Goal: Contribute content: Contribute content

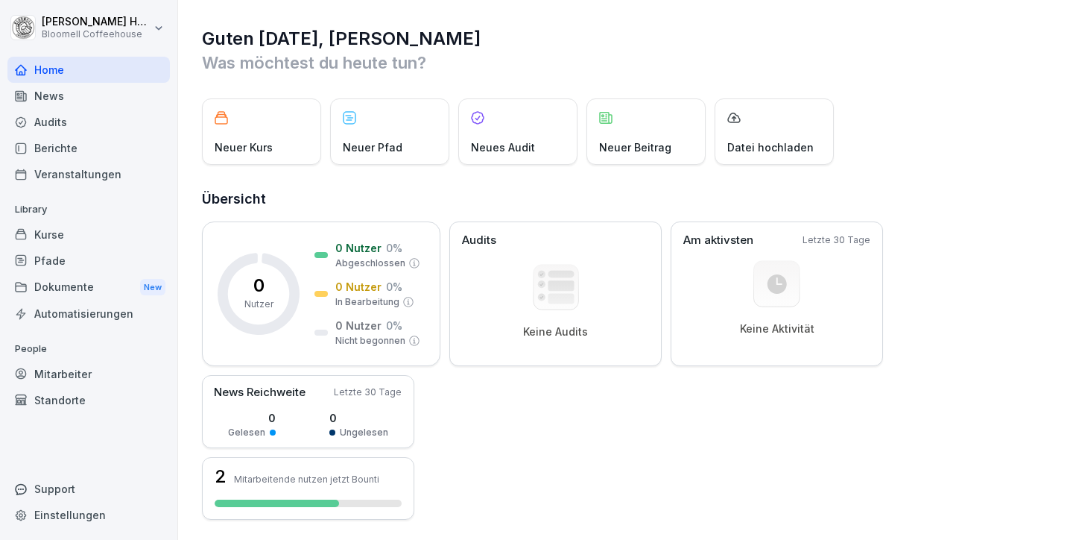
click at [78, 236] on div "Kurse" at bounding box center [88, 234] width 162 height 26
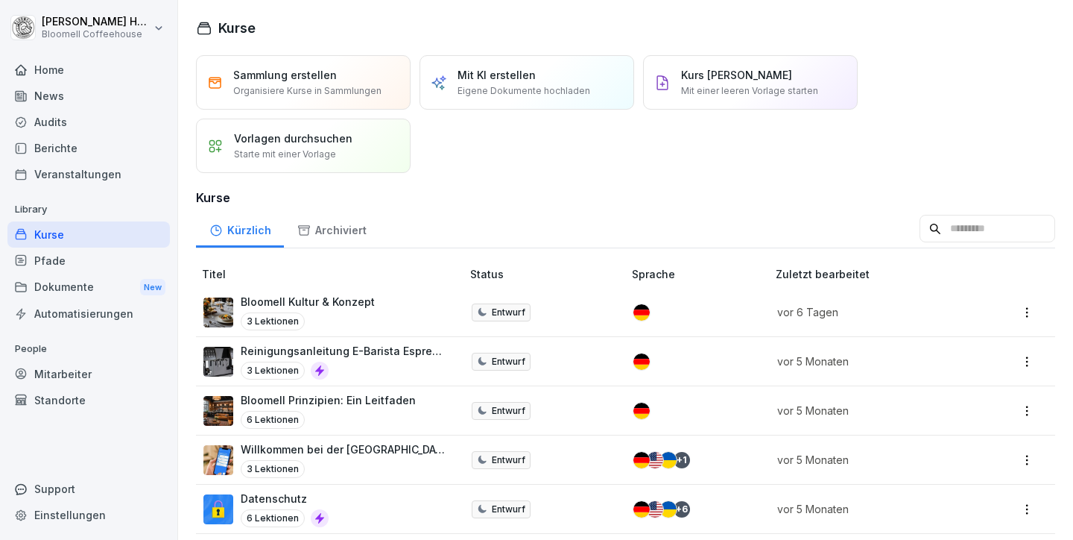
click at [529, 89] on p "Eigene Dokumente hochladen" at bounding box center [524, 90] width 133 height 13
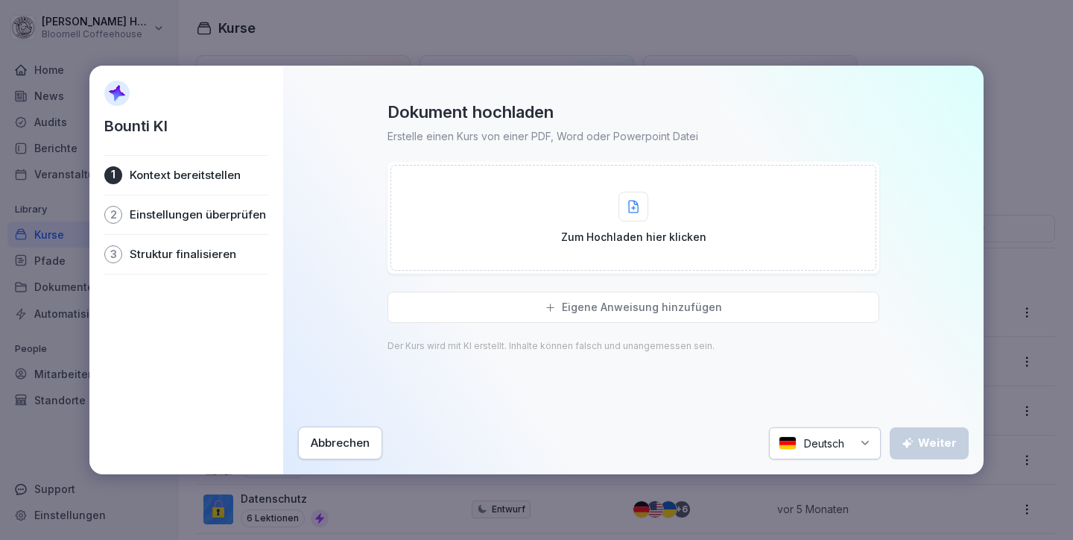
click at [640, 210] on div at bounding box center [634, 207] width 30 height 30
click at [649, 209] on div "Zum Hochladen hier klicken" at bounding box center [633, 218] width 145 height 53
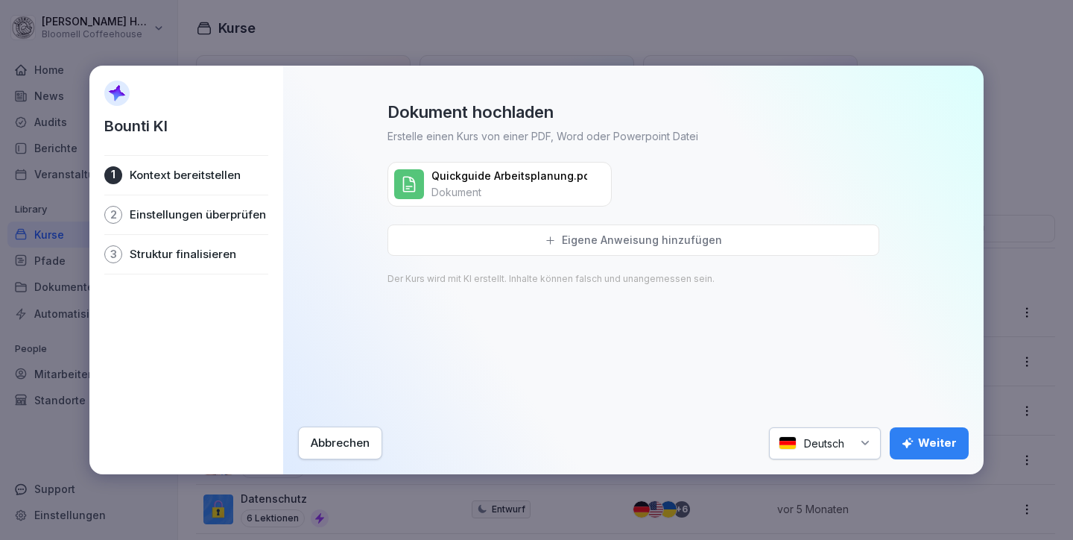
click at [612, 236] on p "Eigene Anweisung hinzufügen" at bounding box center [642, 239] width 160 height 13
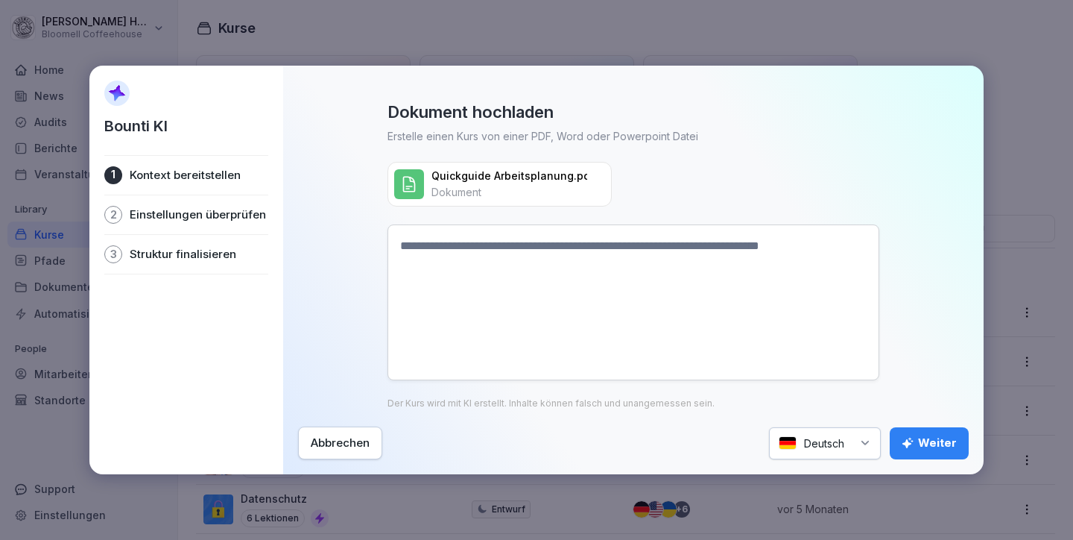
click at [504, 247] on textarea at bounding box center [634, 302] width 492 height 156
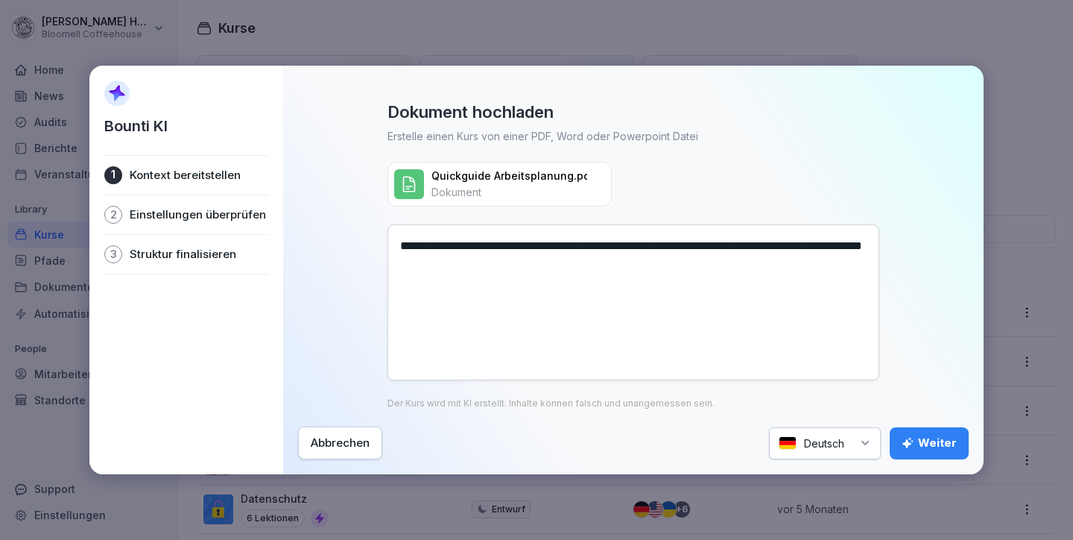
type textarea "**********"
click at [945, 436] on div "Weiter" at bounding box center [929, 443] width 55 height 16
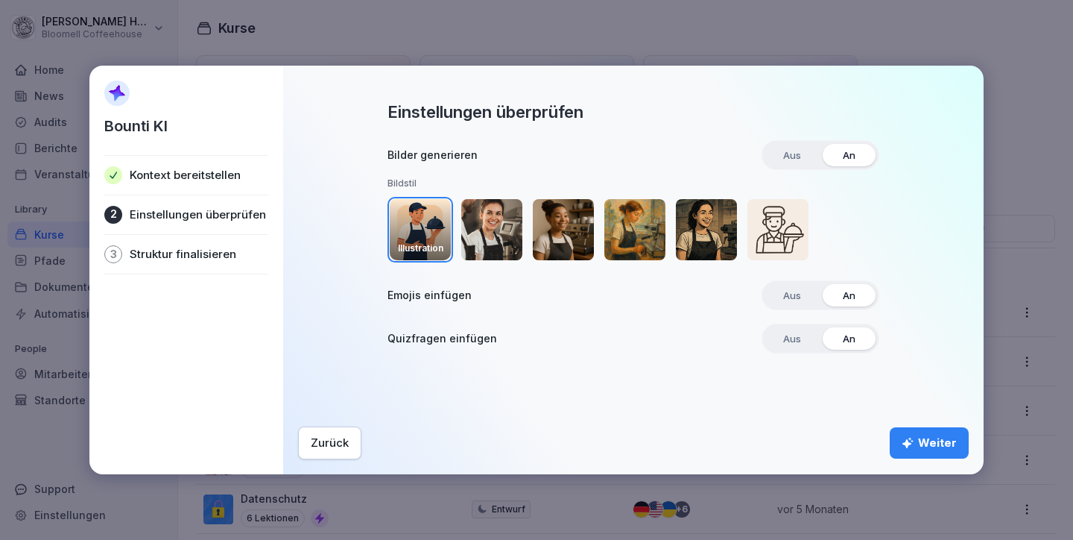
click at [490, 243] on img "button" at bounding box center [491, 229] width 61 height 61
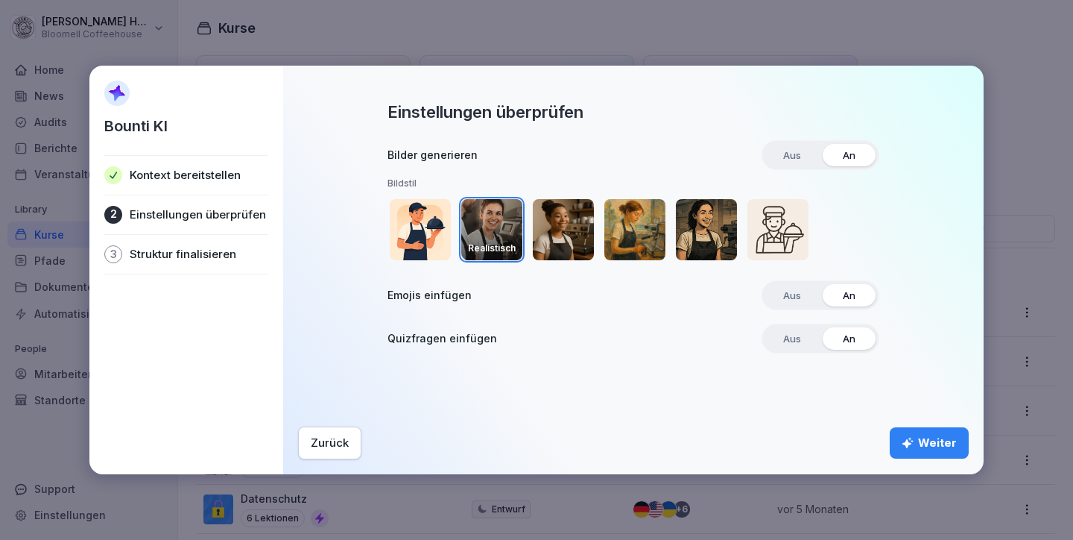
click at [432, 236] on img "button" at bounding box center [420, 229] width 61 height 61
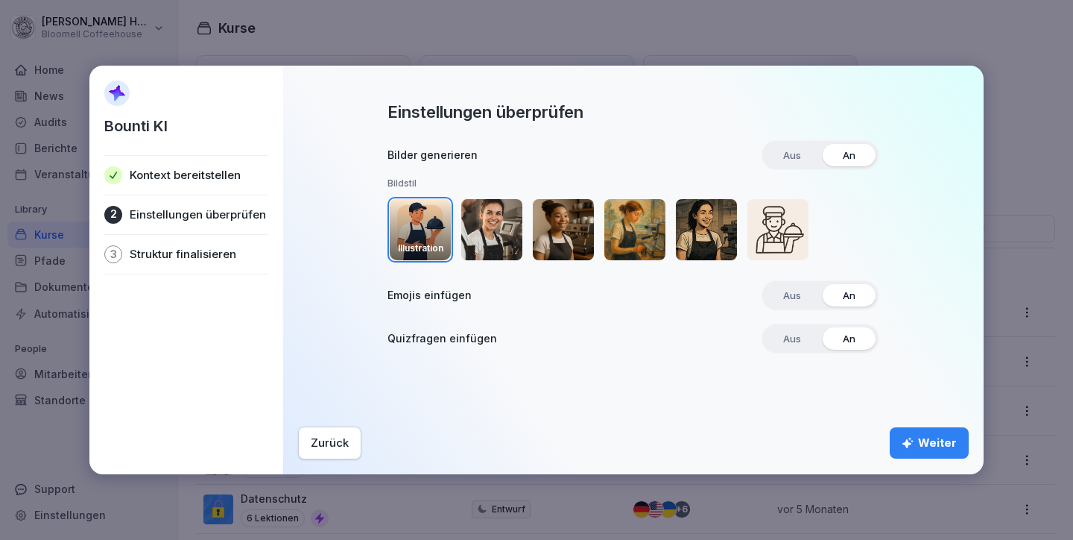
click at [932, 437] on div "Weiter" at bounding box center [929, 443] width 55 height 16
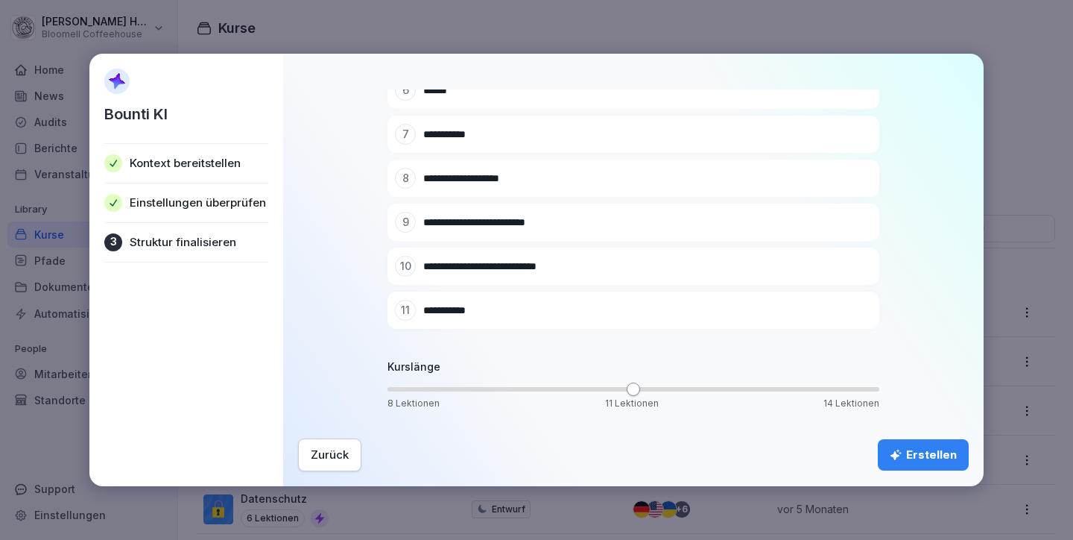
scroll to position [361, 0]
click at [560, 391] on span "Volume" at bounding box center [553, 388] width 13 height 13
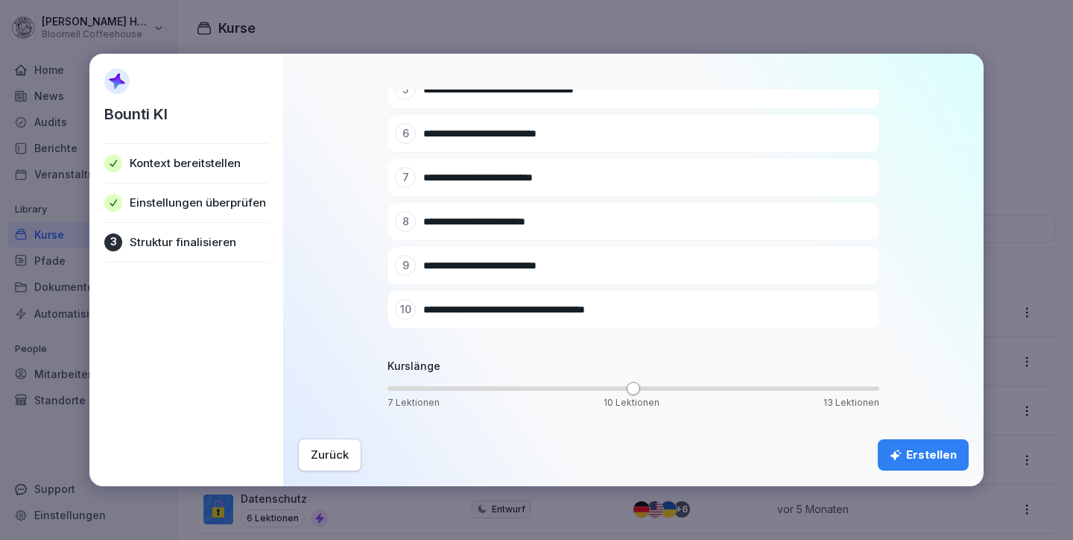
scroll to position [314, 0]
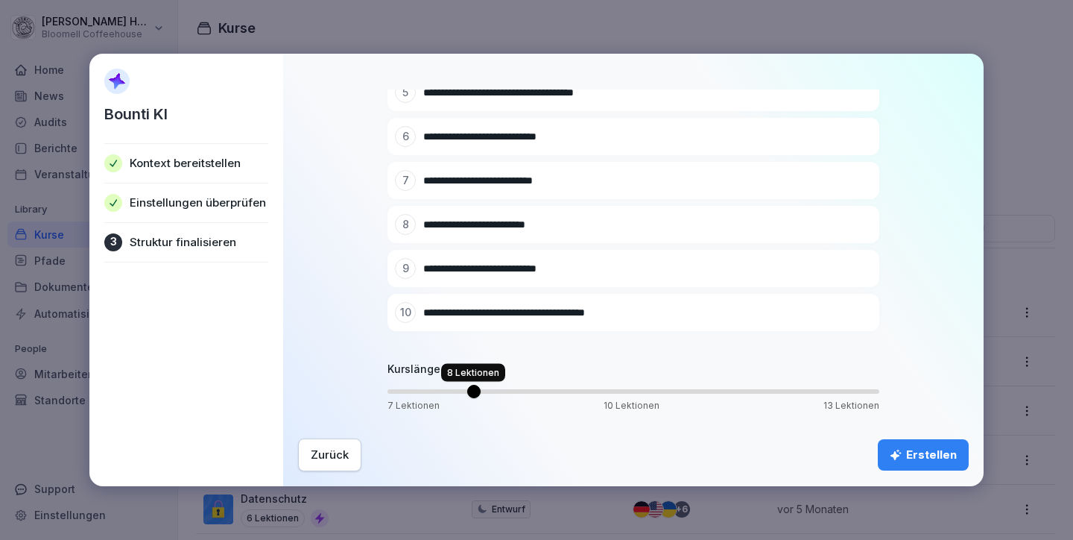
click at [481, 389] on span "Volume" at bounding box center [473, 391] width 13 height 13
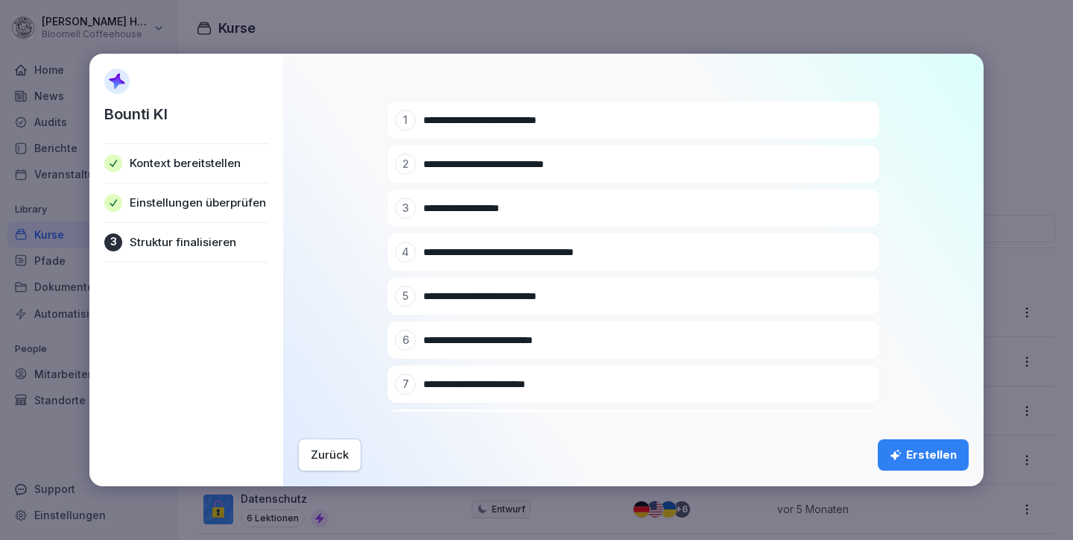
scroll to position [229, 0]
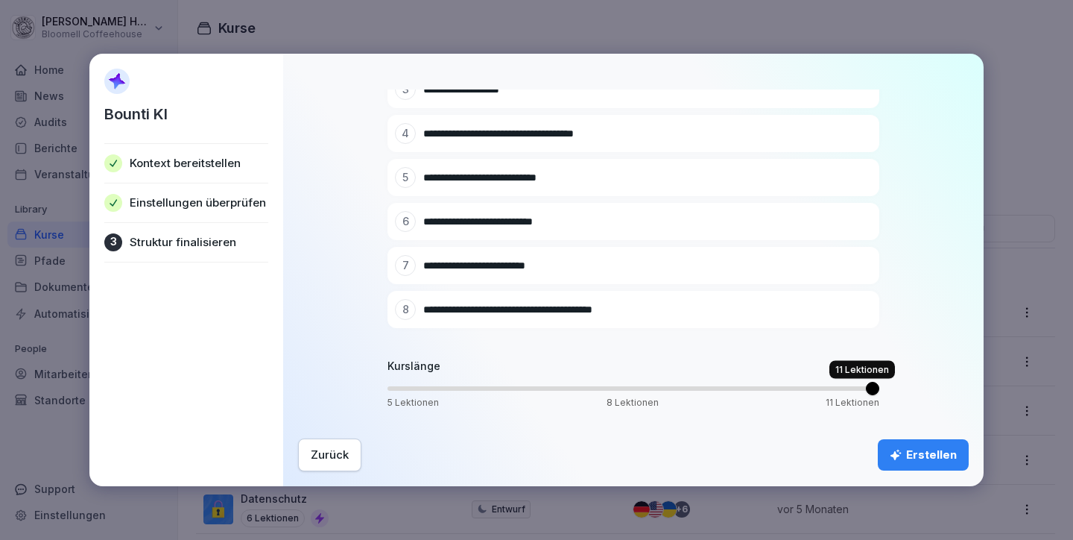
click at [868, 390] on span "Volume" at bounding box center [872, 388] width 13 height 13
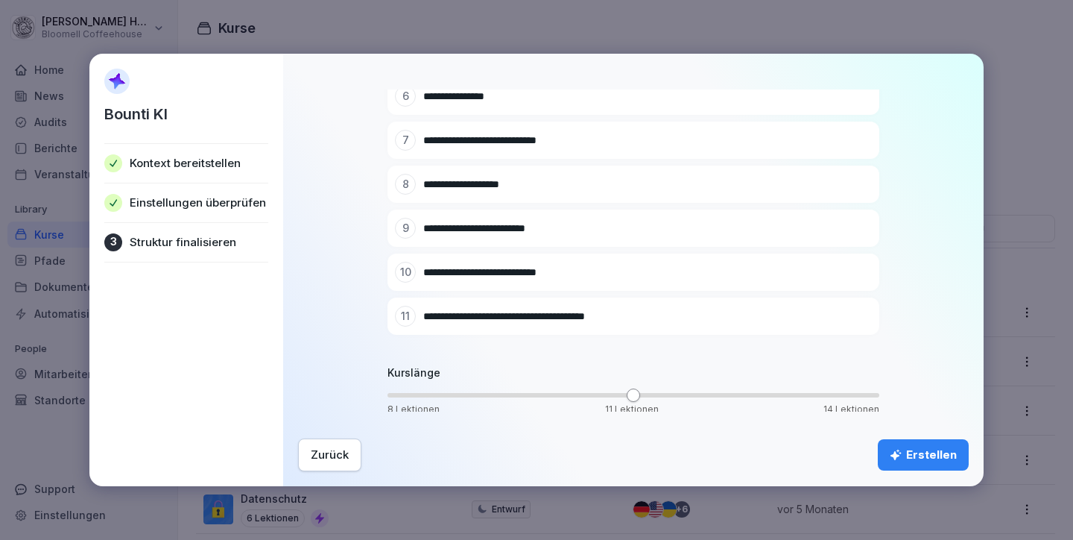
scroll to position [361, 0]
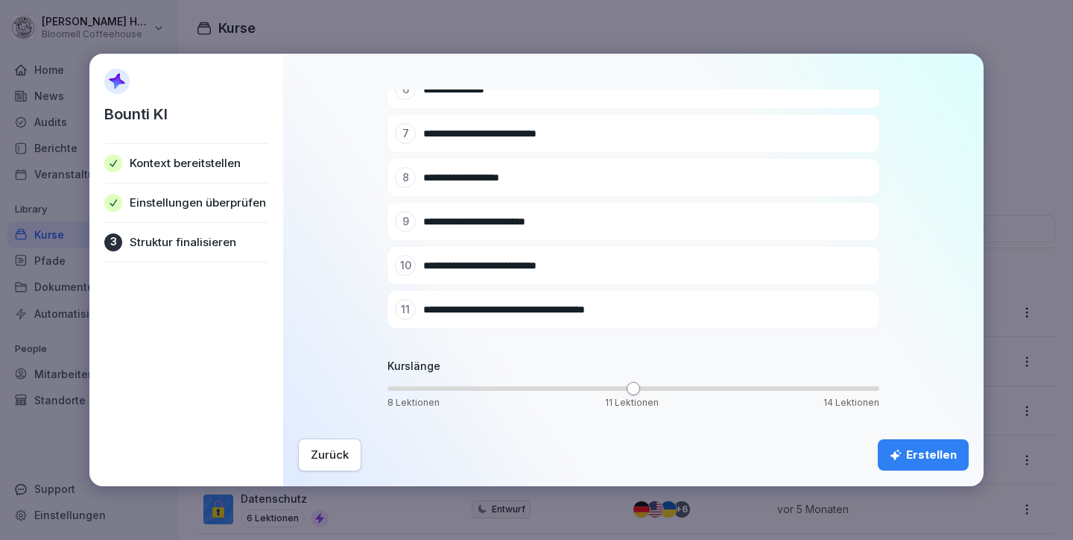
click at [931, 454] on div "Erstellen" at bounding box center [923, 454] width 67 height 16
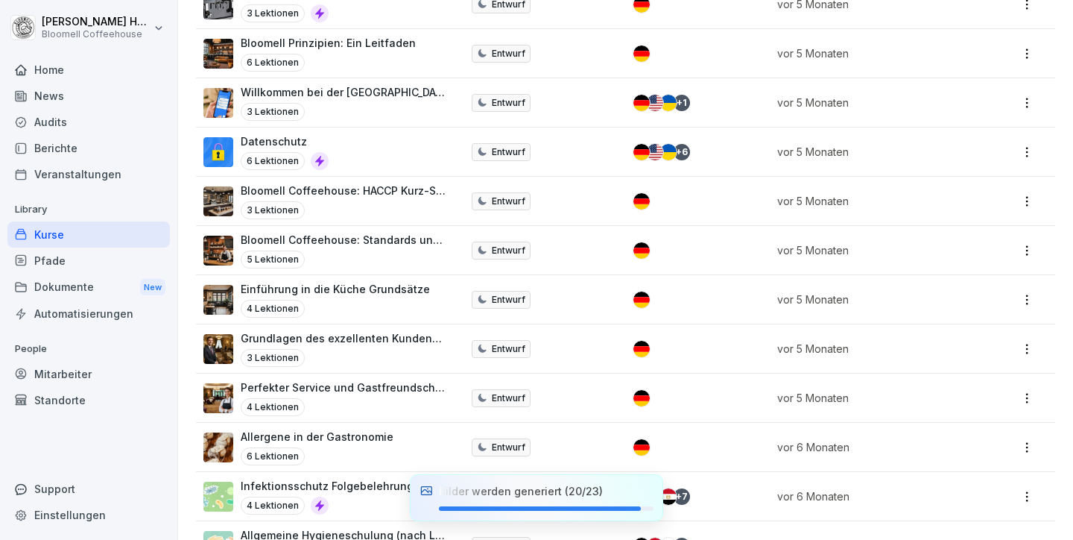
scroll to position [257, 0]
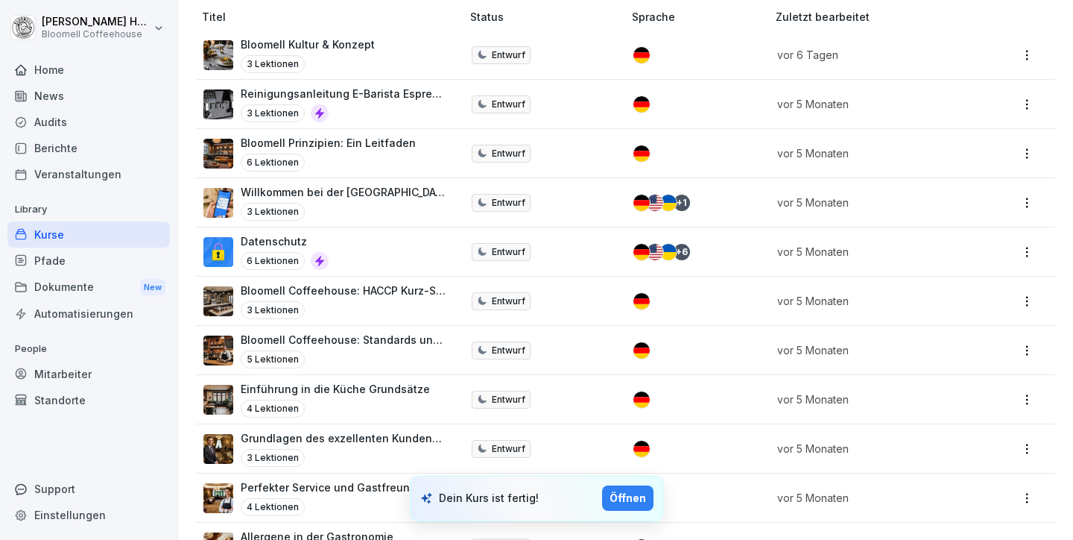
click at [635, 494] on div "Öffnen" at bounding box center [628, 498] width 37 height 16
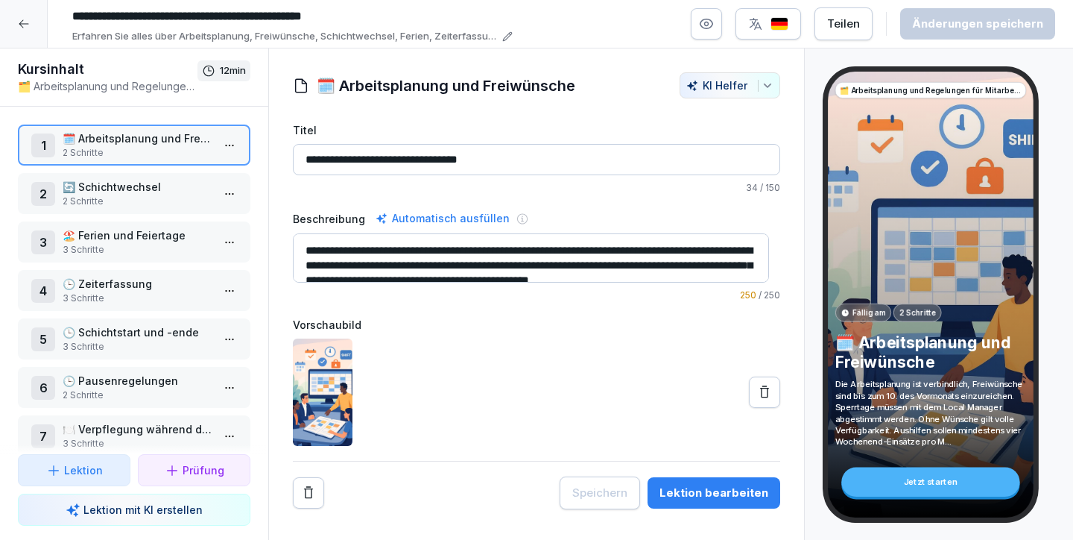
click at [122, 237] on p "🏖️ Ferien und Feiertage" at bounding box center [137, 235] width 149 height 16
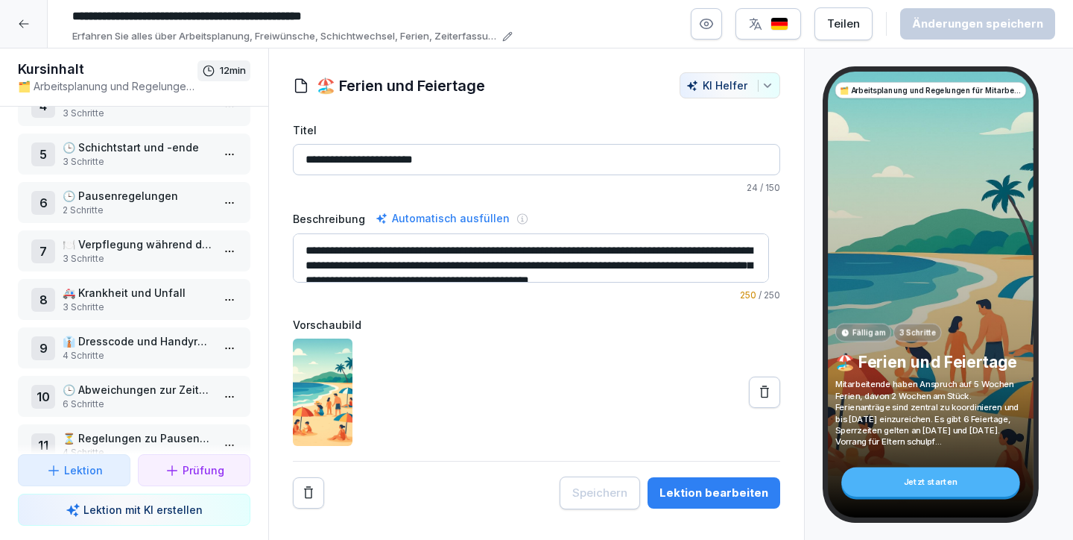
scroll to position [225, 0]
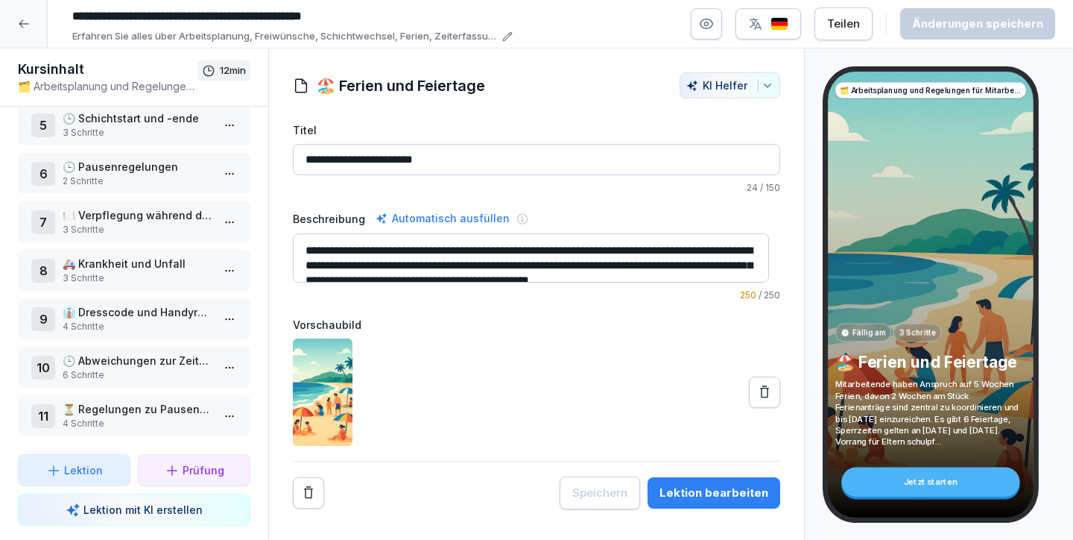
click at [105, 320] on p "4 Schritte" at bounding box center [137, 326] width 149 height 13
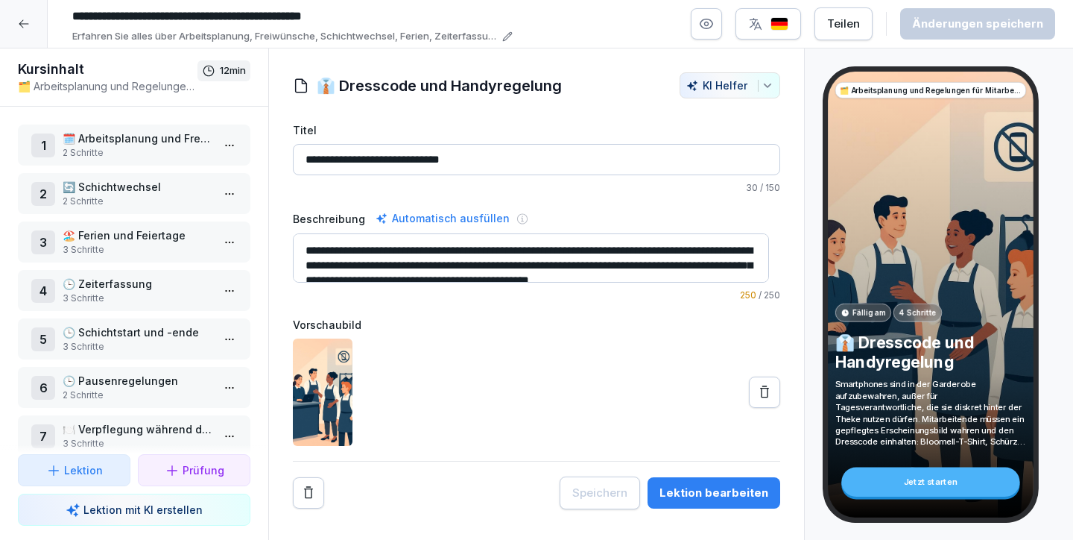
click at [131, 153] on p "2 Schritte" at bounding box center [137, 152] width 149 height 13
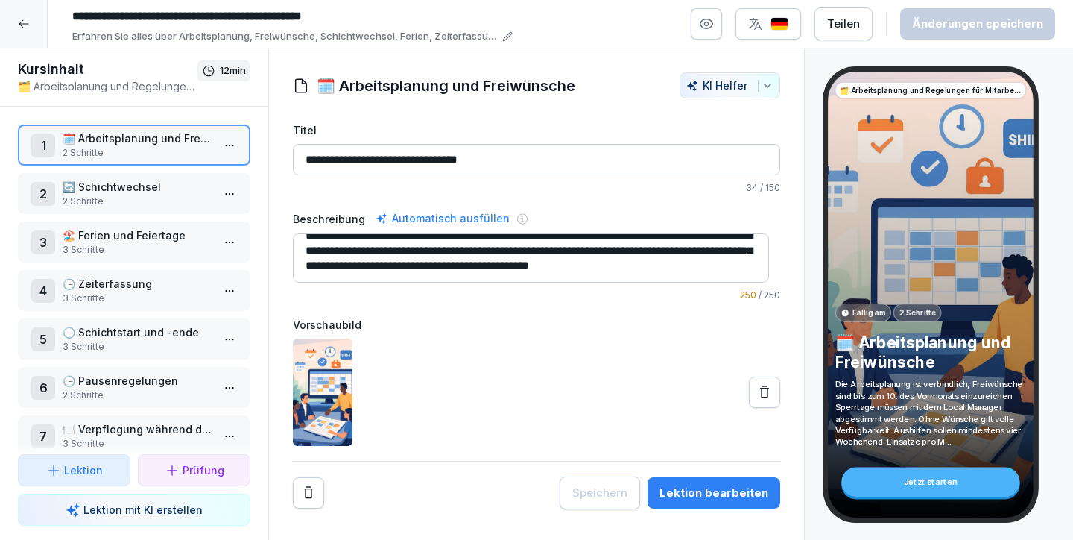
scroll to position [30, 0]
click at [688, 488] on div "Lektion bearbeiten" at bounding box center [714, 492] width 109 height 16
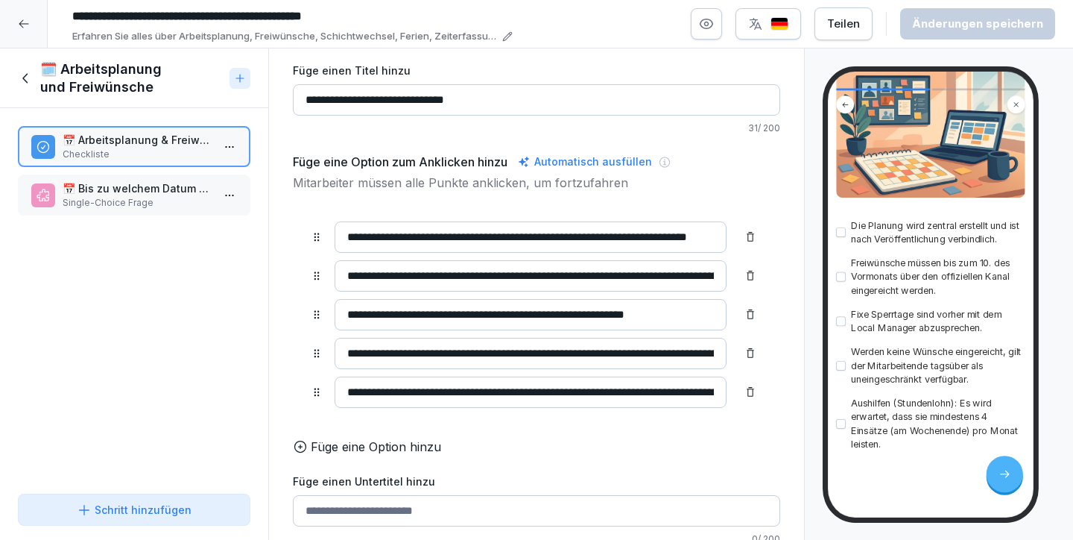
scroll to position [66, 0]
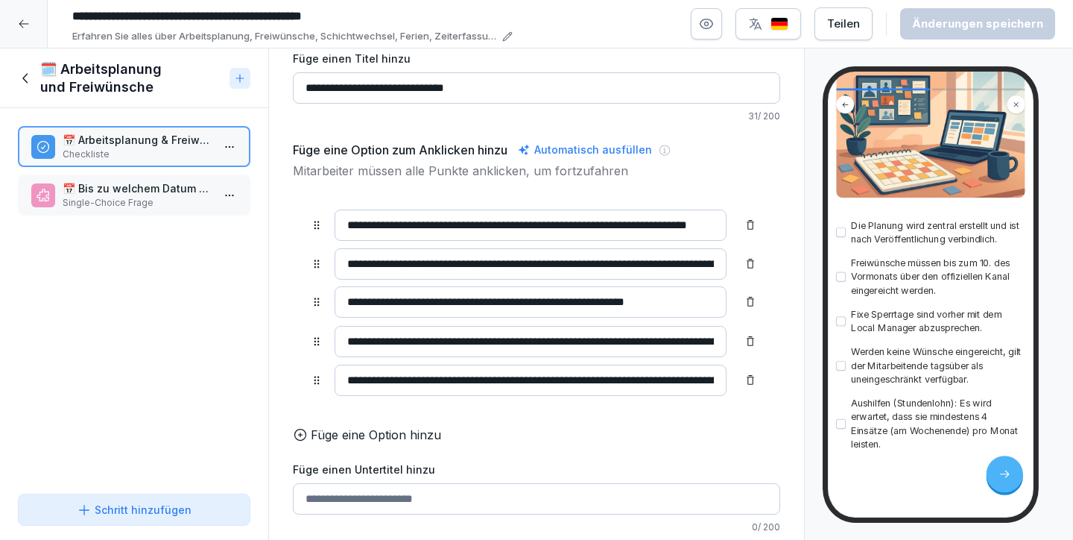
click at [320, 302] on icon at bounding box center [317, 302] width 12 height 12
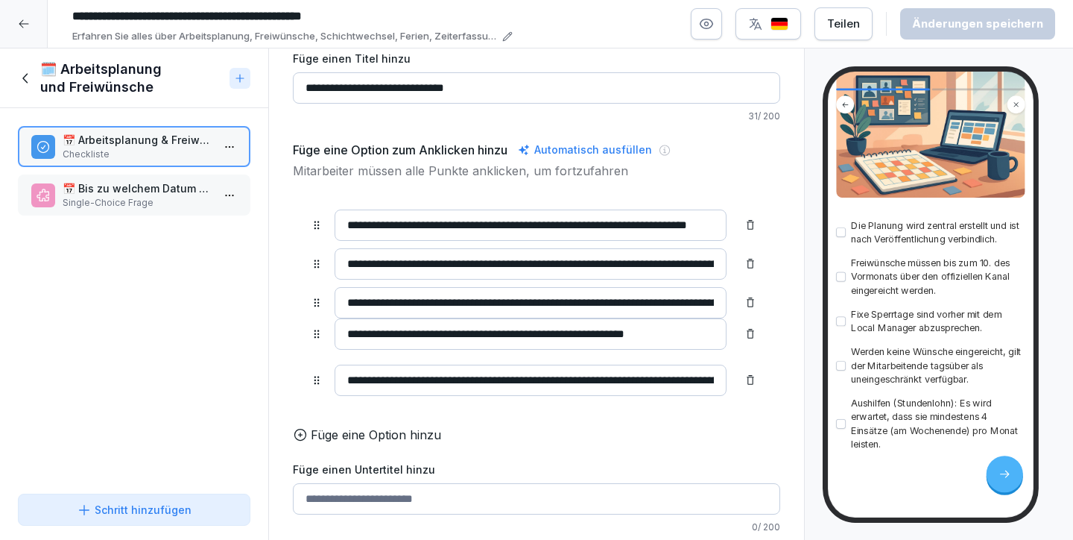
drag, startPoint x: 321, startPoint y: 304, endPoint x: 319, endPoint y: 336, distance: 32.1
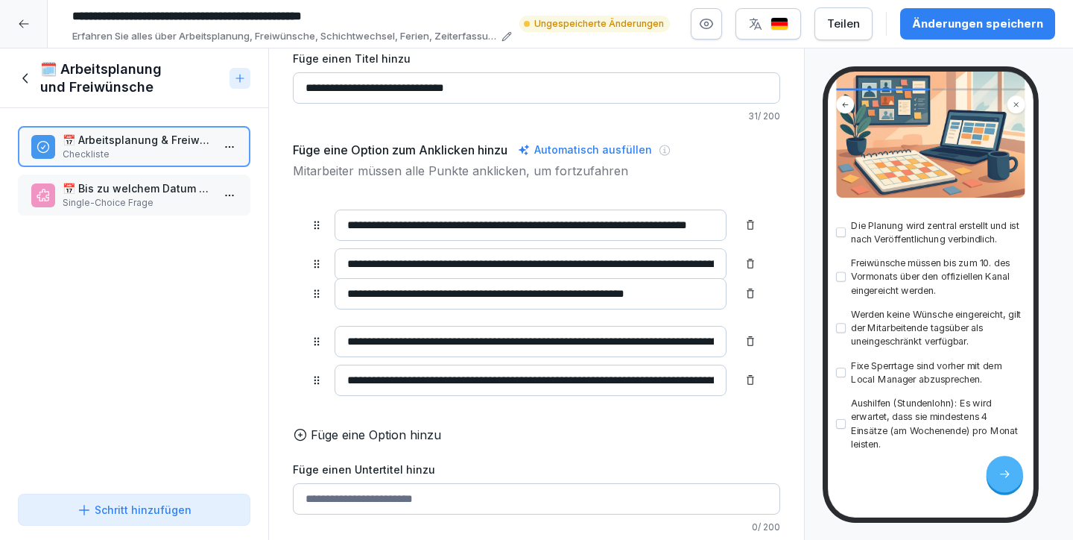
drag, startPoint x: 315, startPoint y: 339, endPoint x: 322, endPoint y: 291, distance: 48.3
click at [322, 291] on icon at bounding box center [317, 294] width 12 height 12
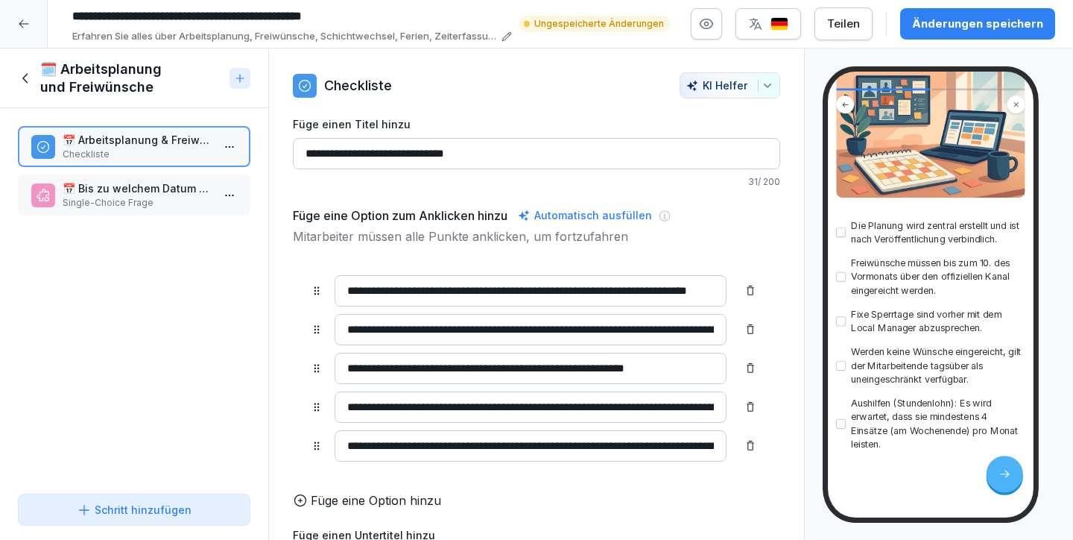
scroll to position [160, 0]
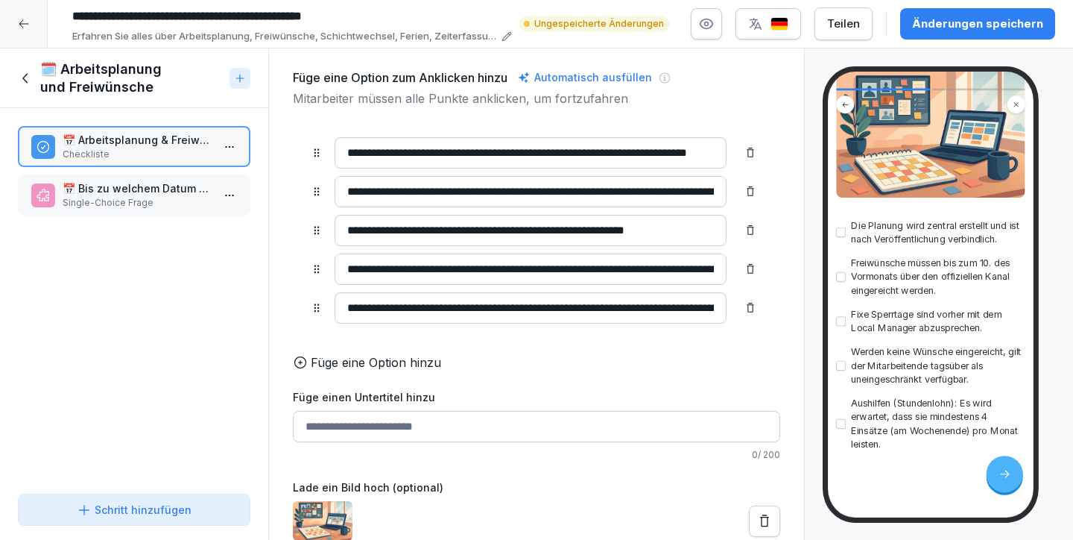
click at [130, 198] on p "Single-Choice Frage" at bounding box center [137, 202] width 149 height 13
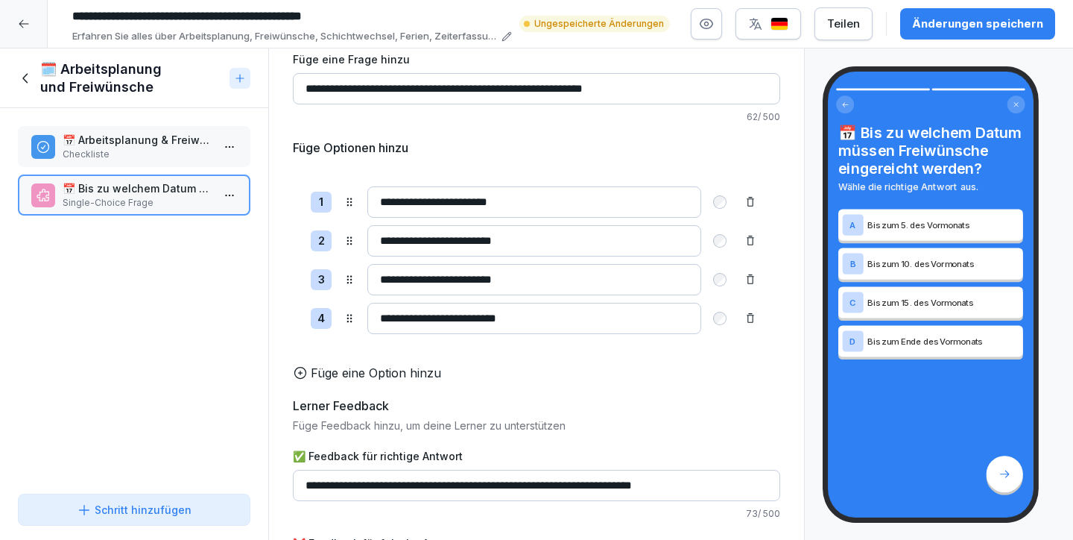
scroll to position [154, 0]
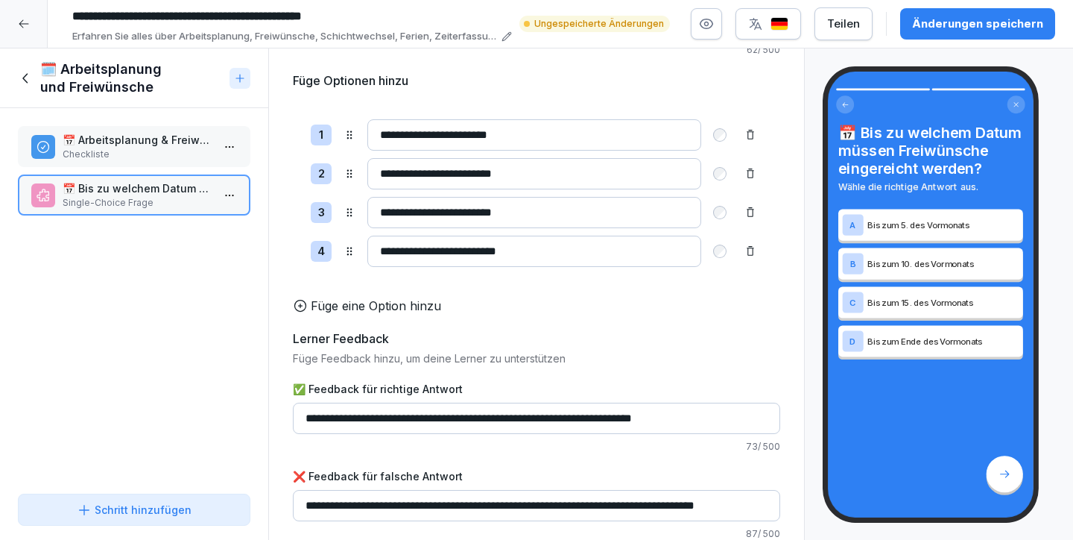
click at [133, 500] on button "Schritt hinzufügen" at bounding box center [134, 509] width 233 height 32
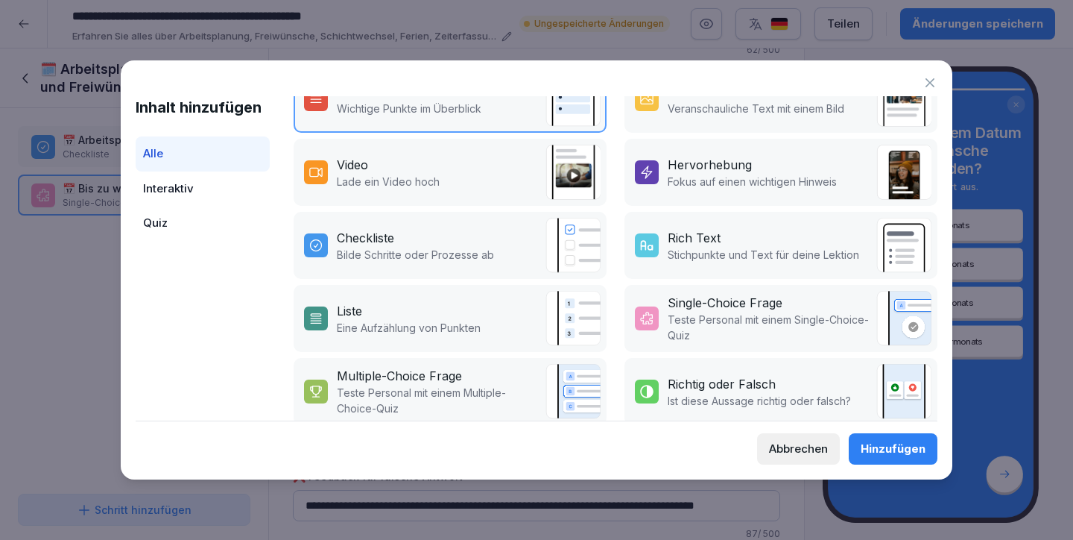
scroll to position [277, 0]
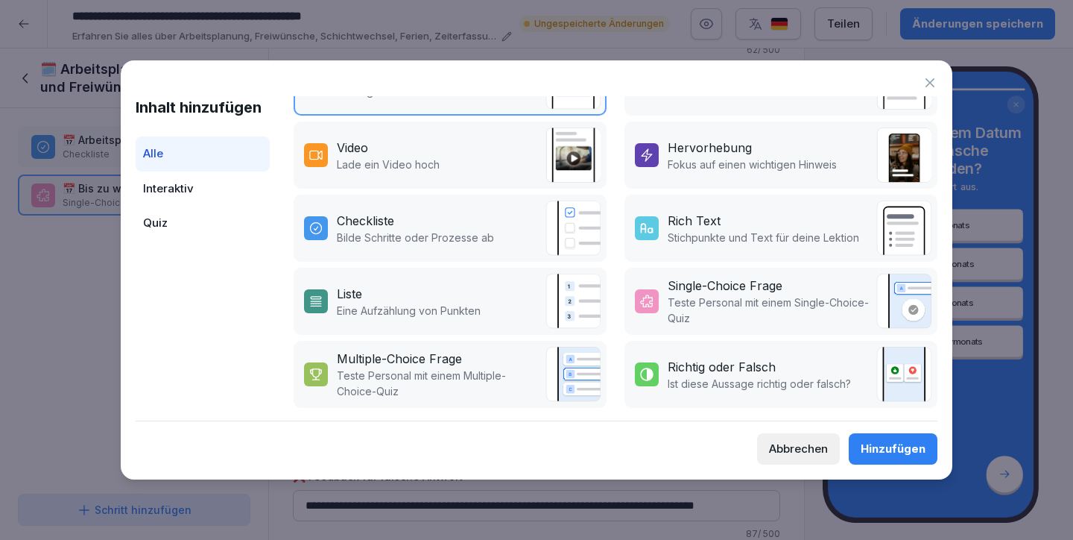
drag, startPoint x: 929, startPoint y: 85, endPoint x: 550, endPoint y: 227, distance: 404.5
click at [929, 84] on icon at bounding box center [930, 82] width 15 height 15
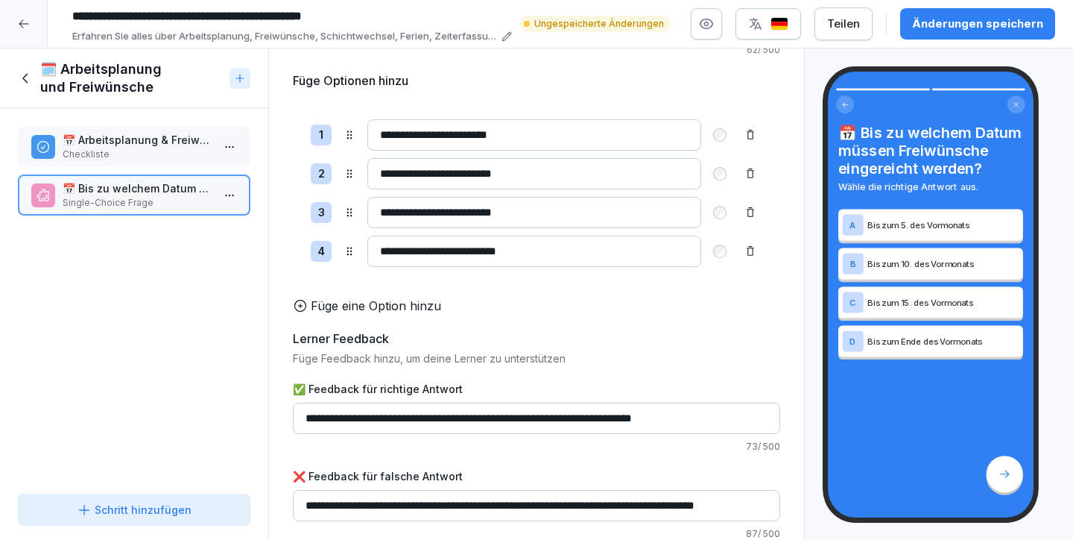
click at [20, 71] on icon at bounding box center [26, 78] width 16 height 16
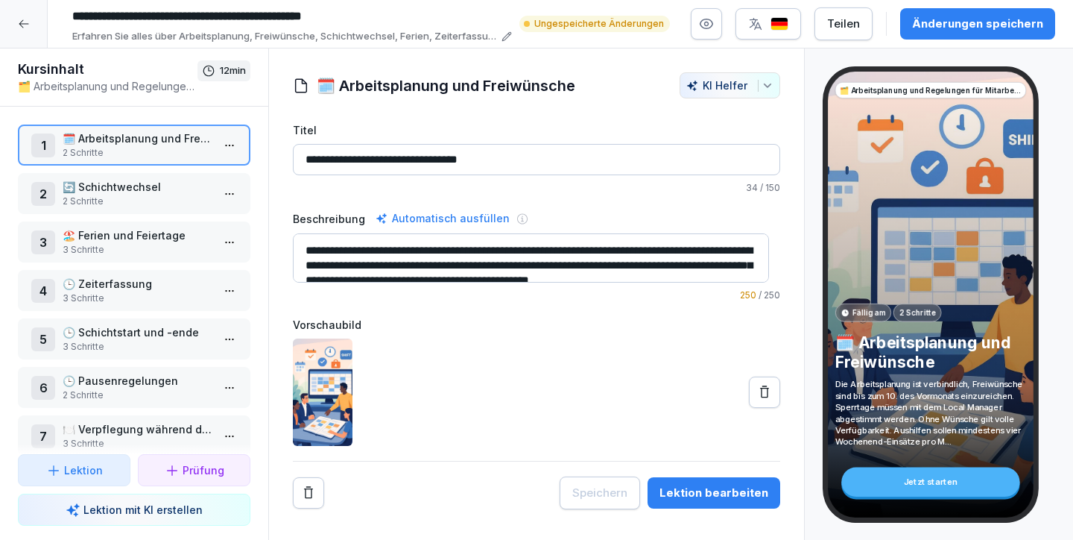
click at [115, 193] on p "🔄 Schichtwechsel" at bounding box center [137, 187] width 149 height 16
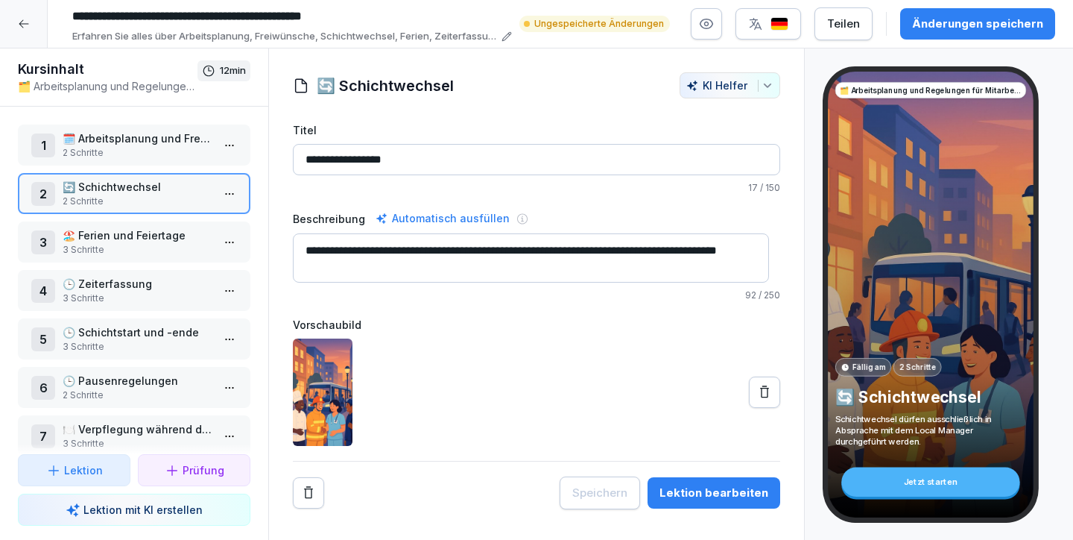
click at [747, 490] on div "Lektion bearbeiten" at bounding box center [714, 492] width 109 height 16
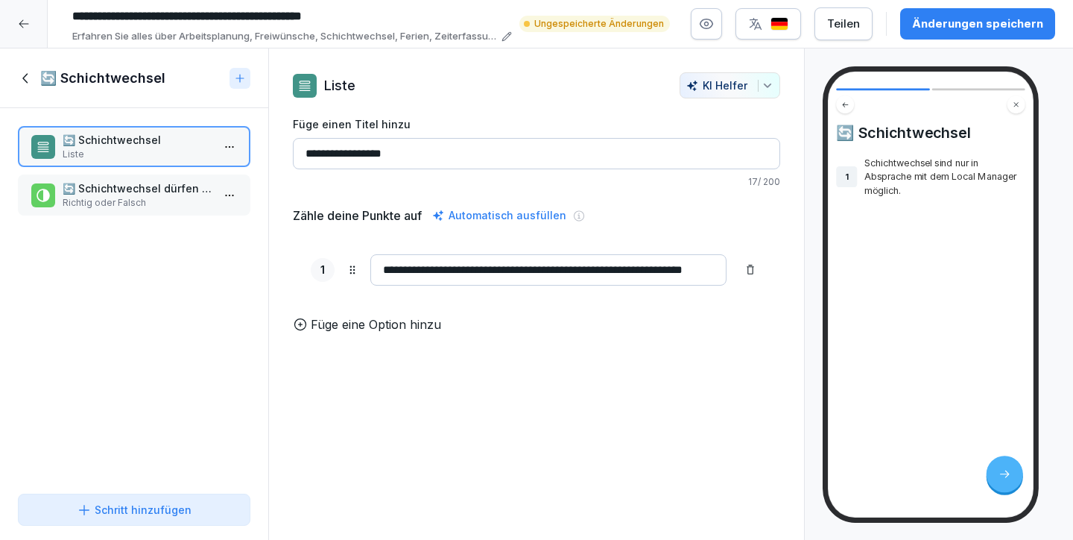
click at [138, 195] on p "🔄 Schichtwechsel dürfen ohne Absprache mit dem Local Manager durchgeführt werde…" at bounding box center [137, 188] width 149 height 16
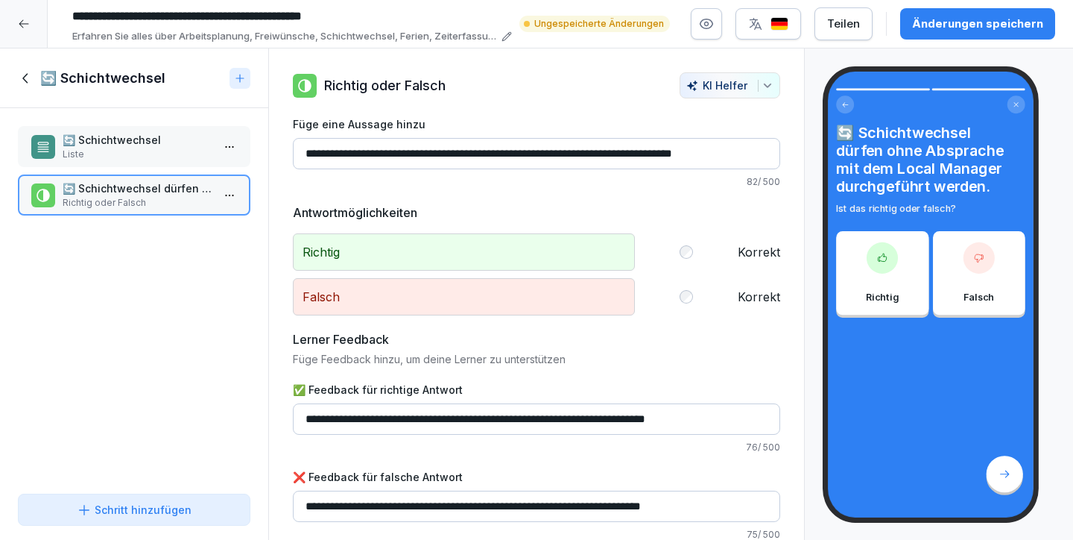
click at [25, 79] on icon at bounding box center [24, 78] width 5 height 10
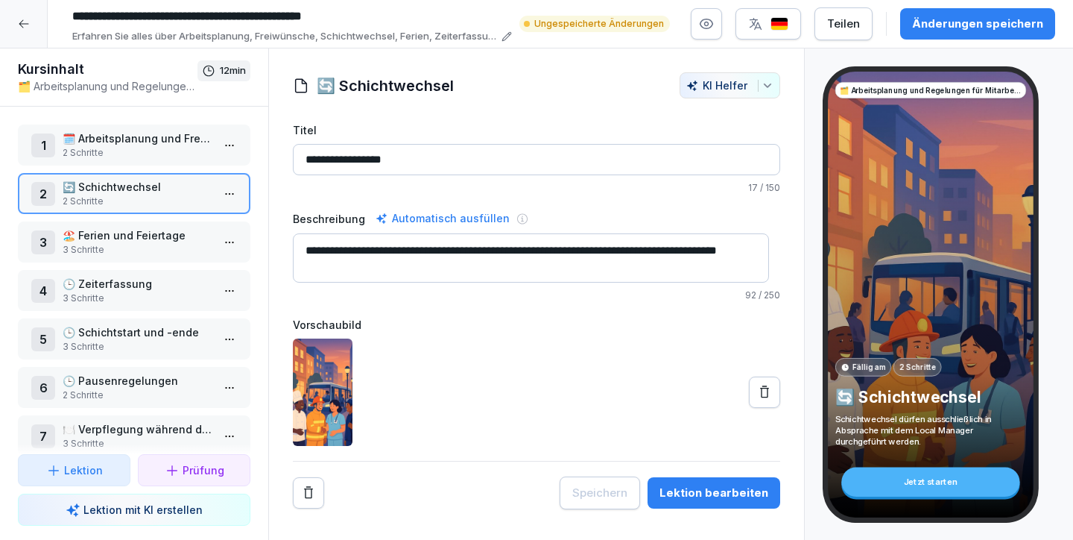
click at [123, 238] on p "🏖️ Ferien und Feiertage" at bounding box center [137, 235] width 149 height 16
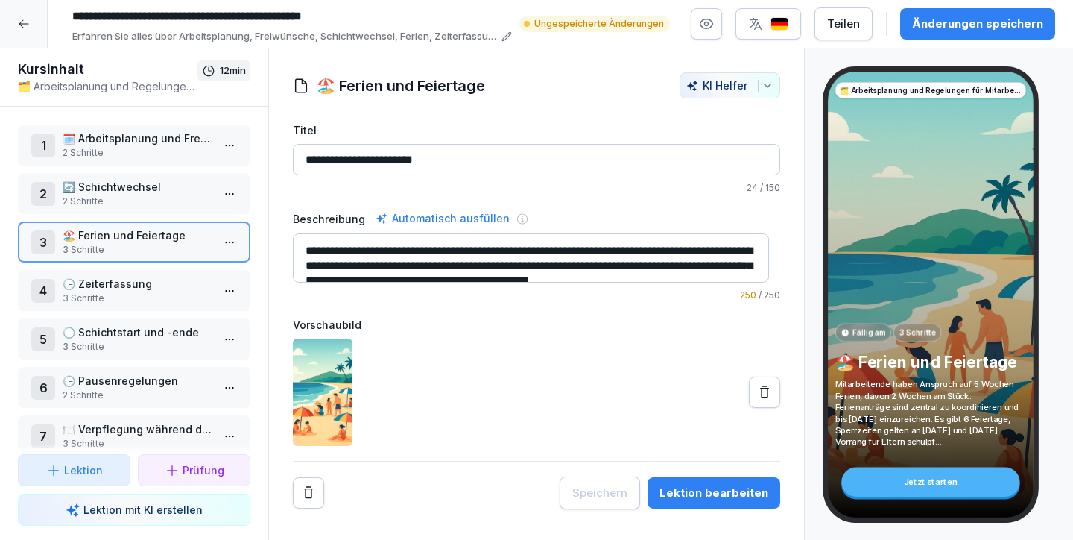
click at [143, 281] on p "🕒 Zeiterfassung" at bounding box center [137, 284] width 149 height 16
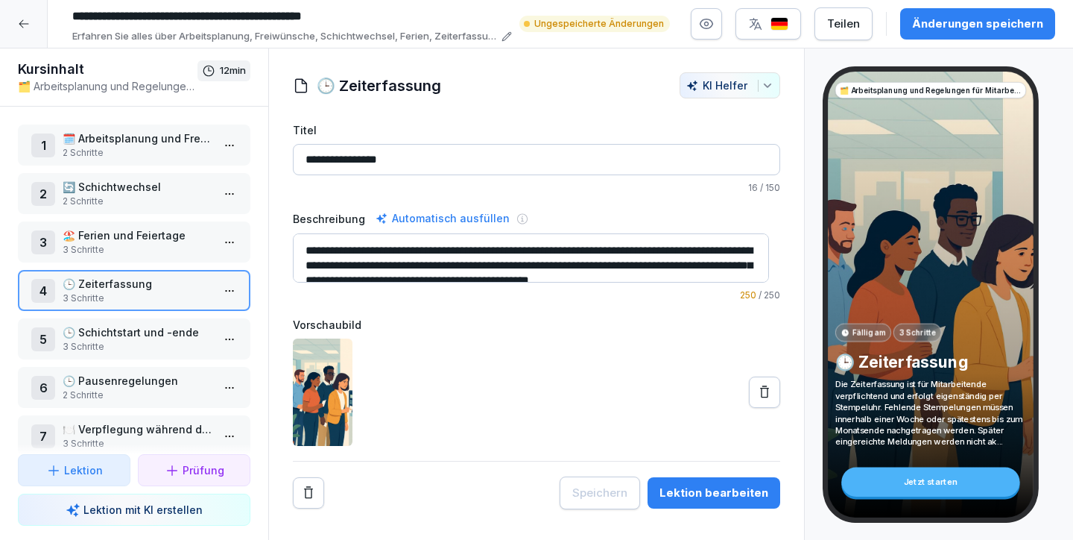
click at [709, 487] on div "Lektion bearbeiten" at bounding box center [714, 492] width 109 height 16
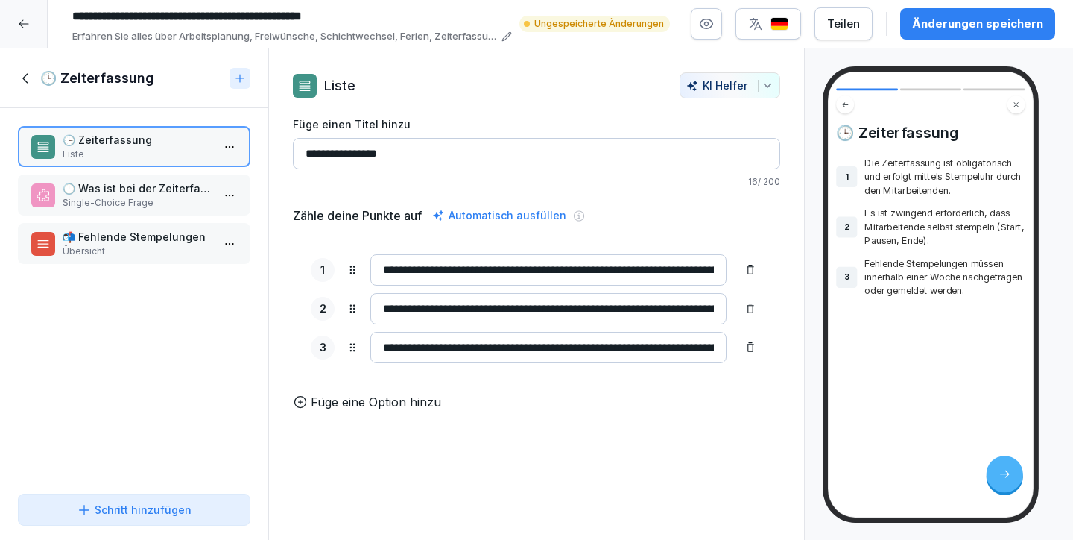
click at [162, 206] on p "Single-Choice Frage" at bounding box center [137, 202] width 149 height 13
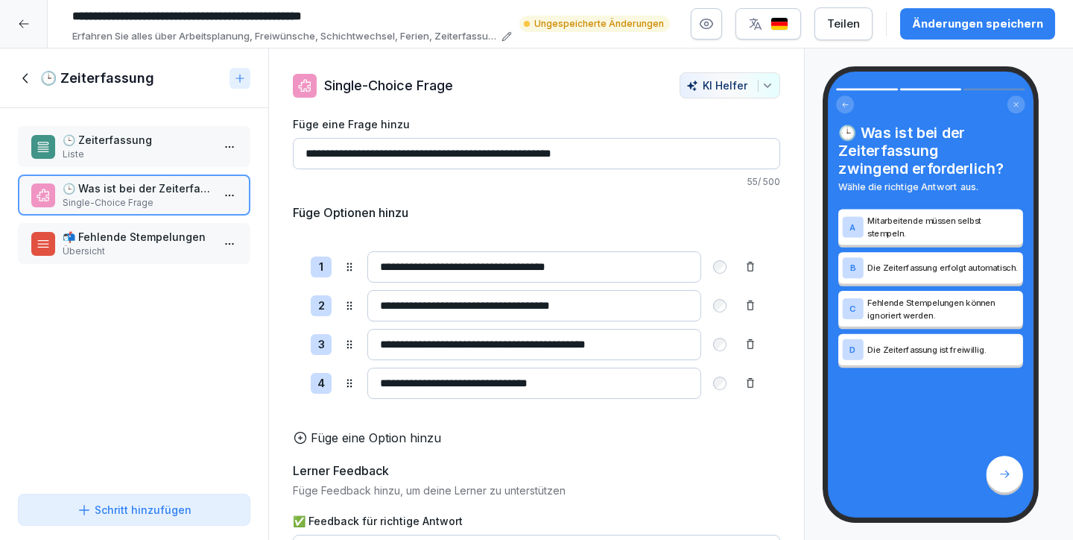
click at [136, 244] on p "📬 Fehlende Stempelungen" at bounding box center [137, 237] width 149 height 16
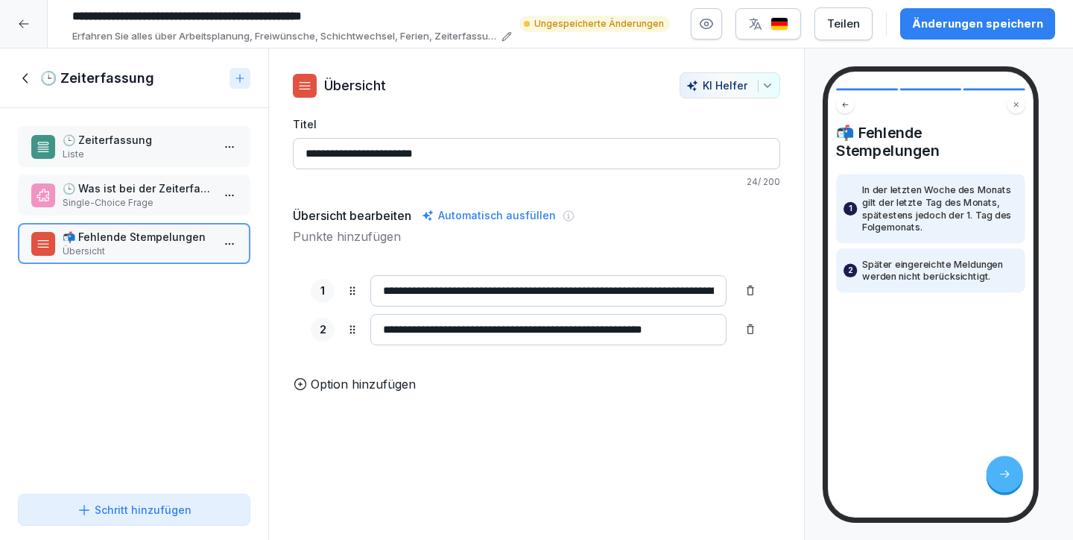
click at [323, 392] on p "Option hinzufügen" at bounding box center [363, 384] width 105 height 18
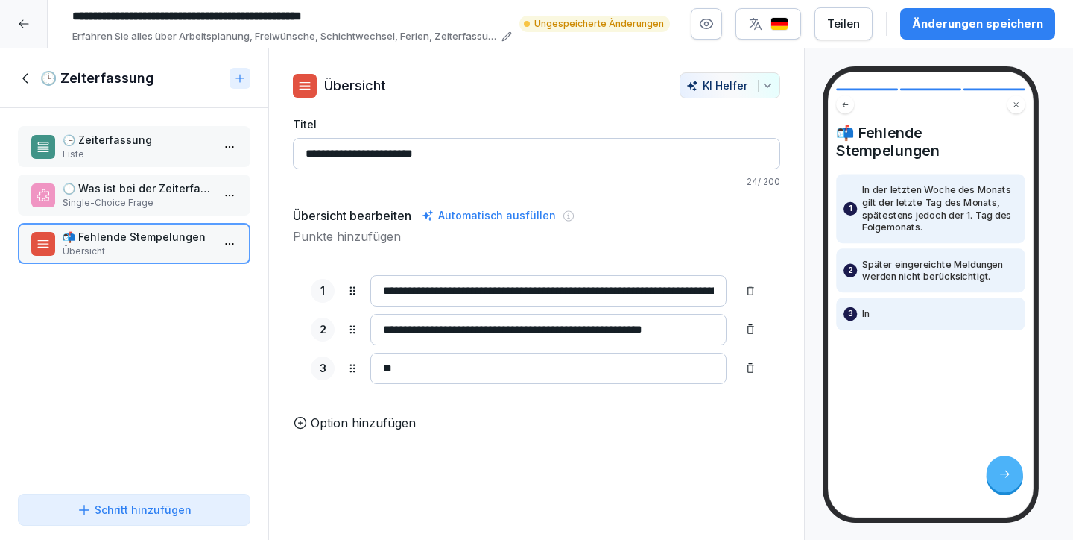
type input "*"
paste input "**********"
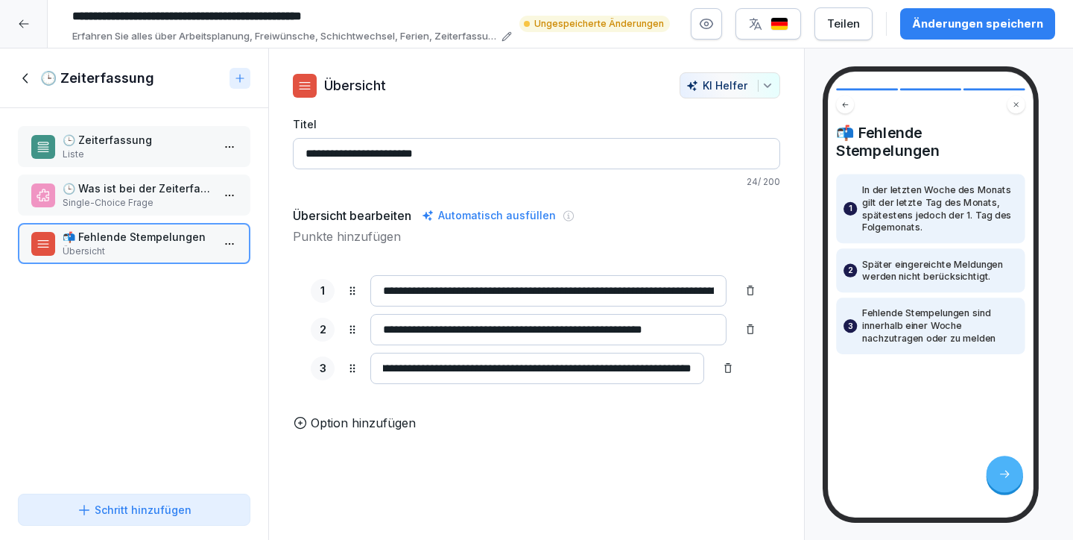
scroll to position [0, 130]
type input "**********"
click at [653, 443] on div "**********" at bounding box center [536, 294] width 537 height 492
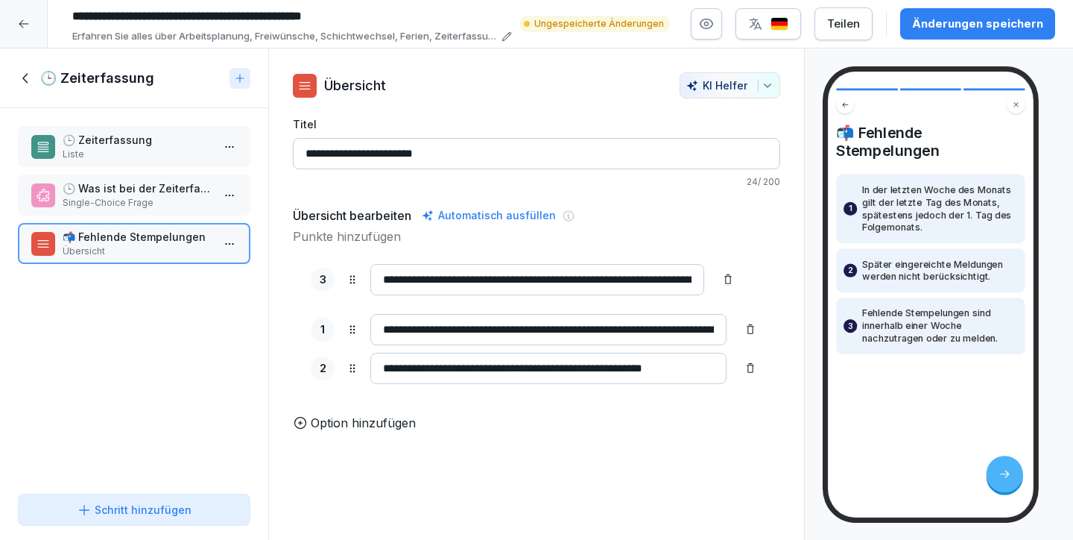
drag, startPoint x: 348, startPoint y: 370, endPoint x: 347, endPoint y: 282, distance: 88.7
click at [347, 282] on icon at bounding box center [353, 280] width 12 height 12
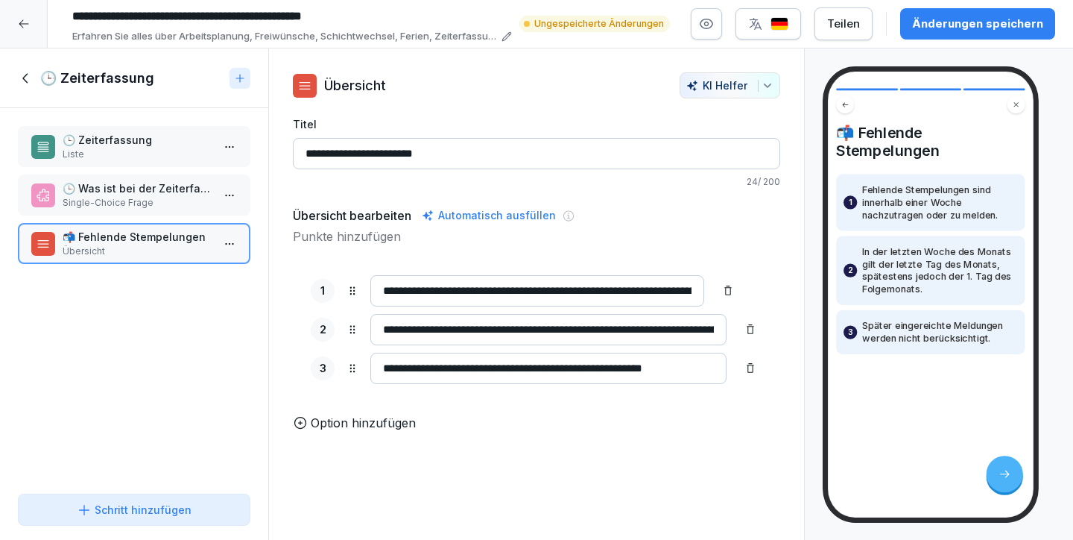
click at [967, 27] on div "Änderungen speichern" at bounding box center [977, 24] width 131 height 16
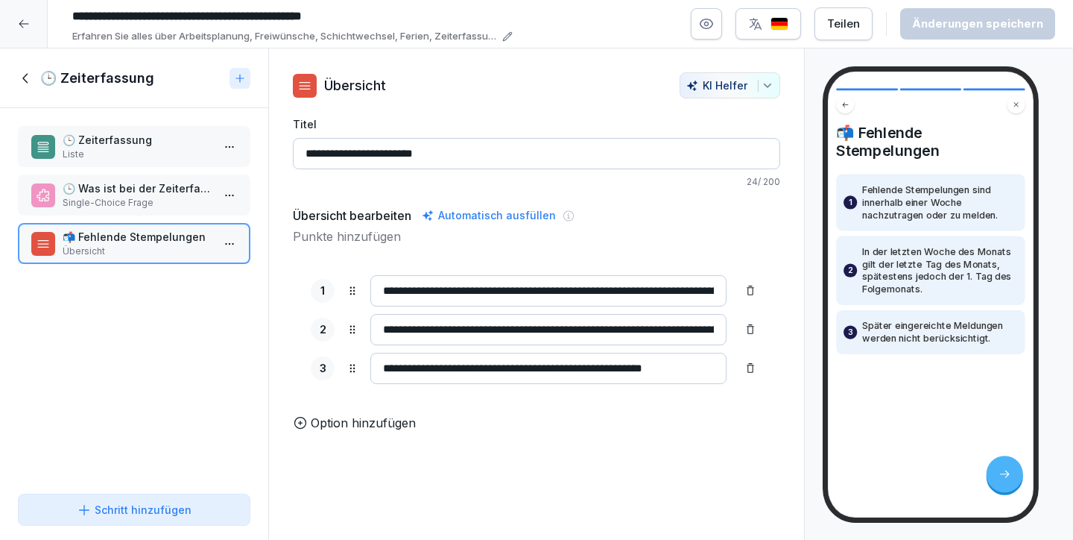
click at [19, 75] on icon at bounding box center [26, 78] width 16 height 16
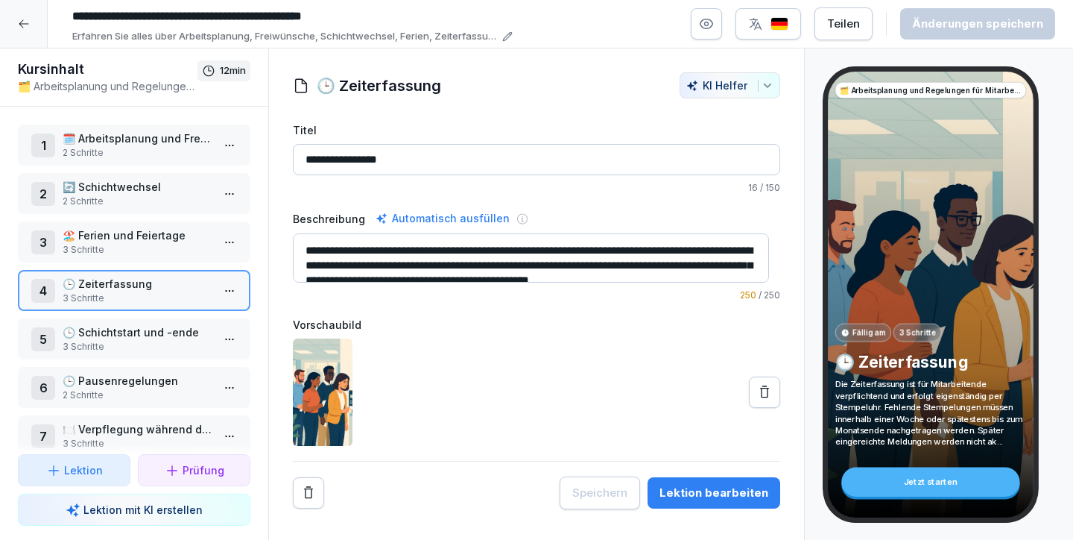
scroll to position [128, 0]
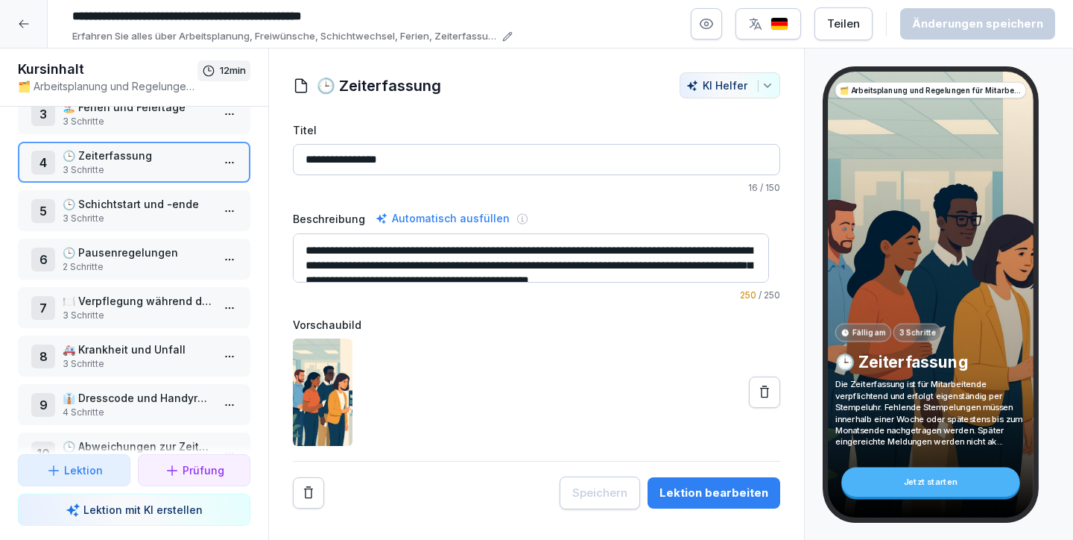
click at [137, 255] on p "🕒 Pausenregelungen" at bounding box center [137, 252] width 149 height 16
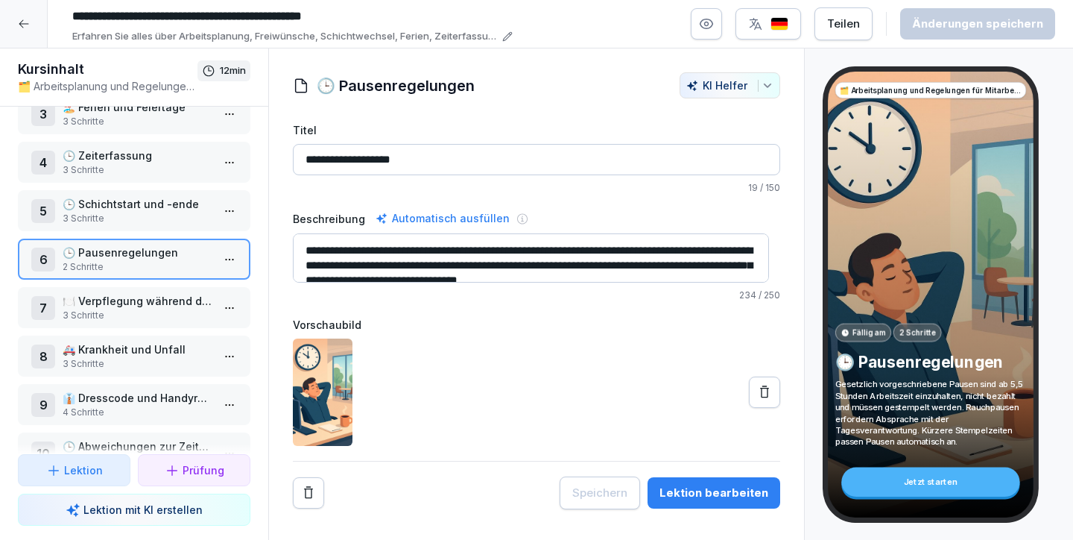
click at [685, 493] on div "Lektion bearbeiten" at bounding box center [714, 492] width 109 height 16
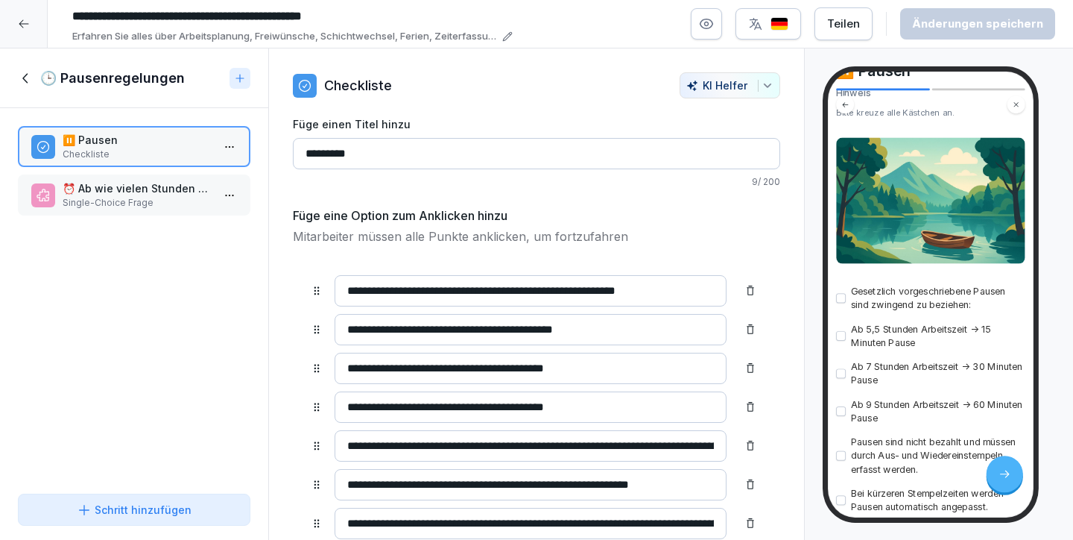
scroll to position [250, 0]
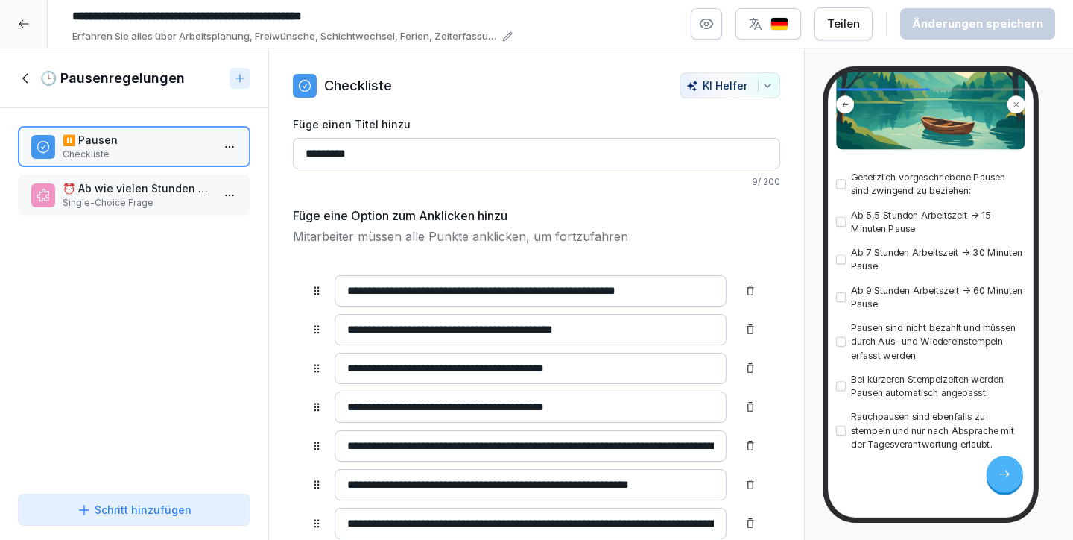
click at [139, 193] on p "⏰ Ab wie vielen Stunden Arbeitszeit ist eine Pause von 30 Minuten gesetzlich vo…" at bounding box center [137, 188] width 149 height 16
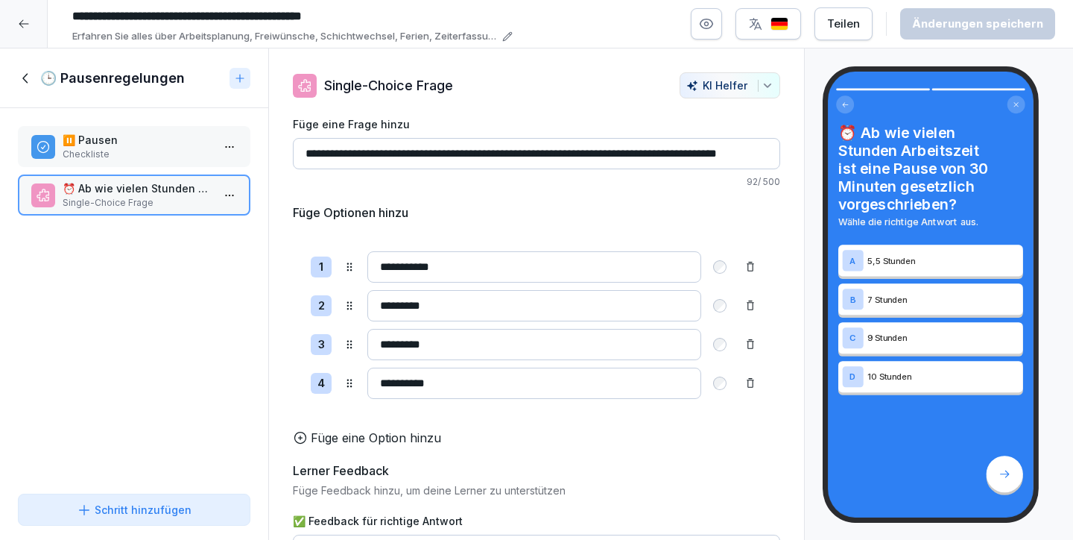
click at [25, 75] on icon at bounding box center [26, 78] width 16 height 16
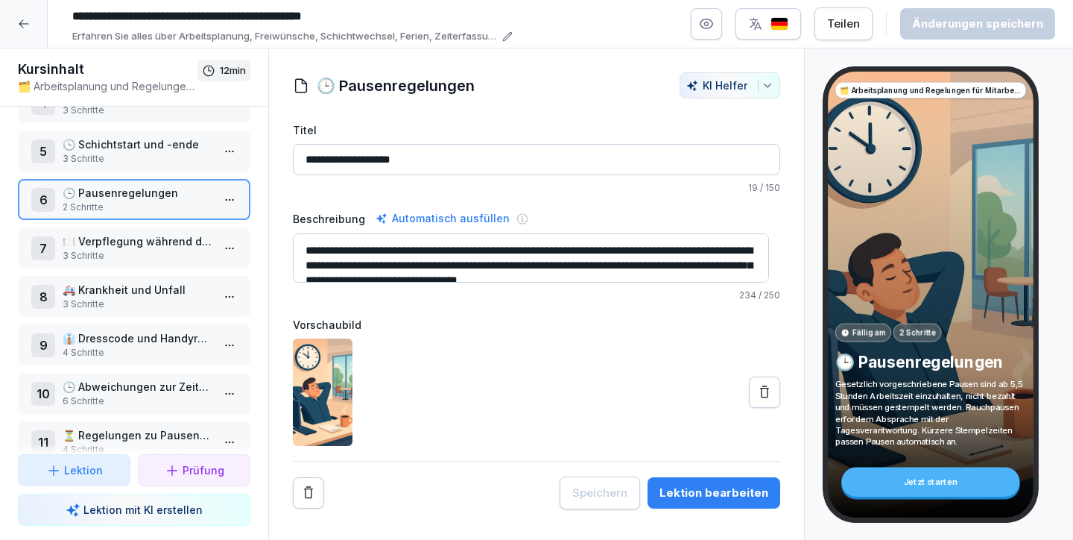
scroll to position [225, 0]
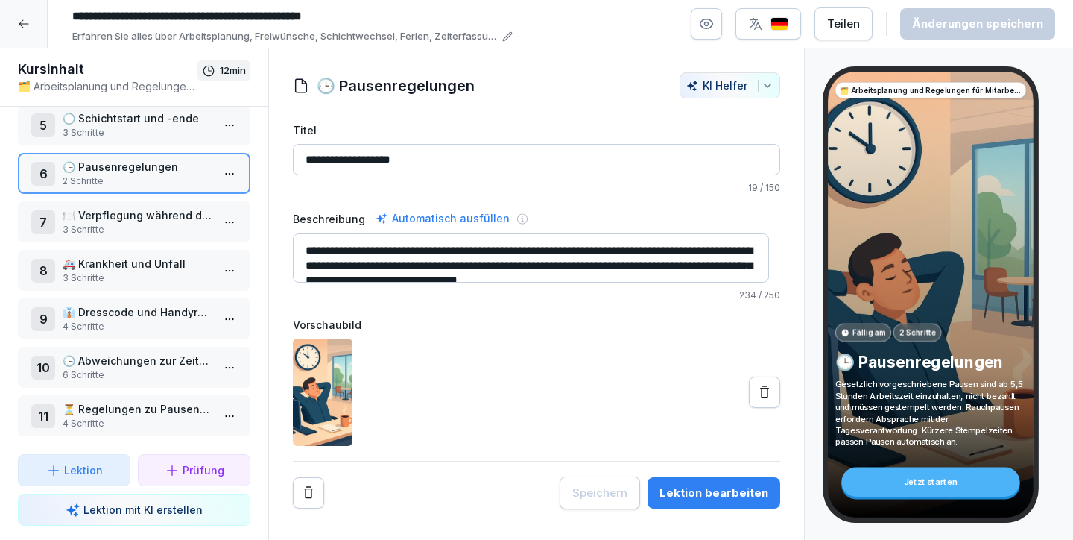
click at [119, 355] on p "🕒 Abweichungen zur Zeiterfassung" at bounding box center [137, 361] width 149 height 16
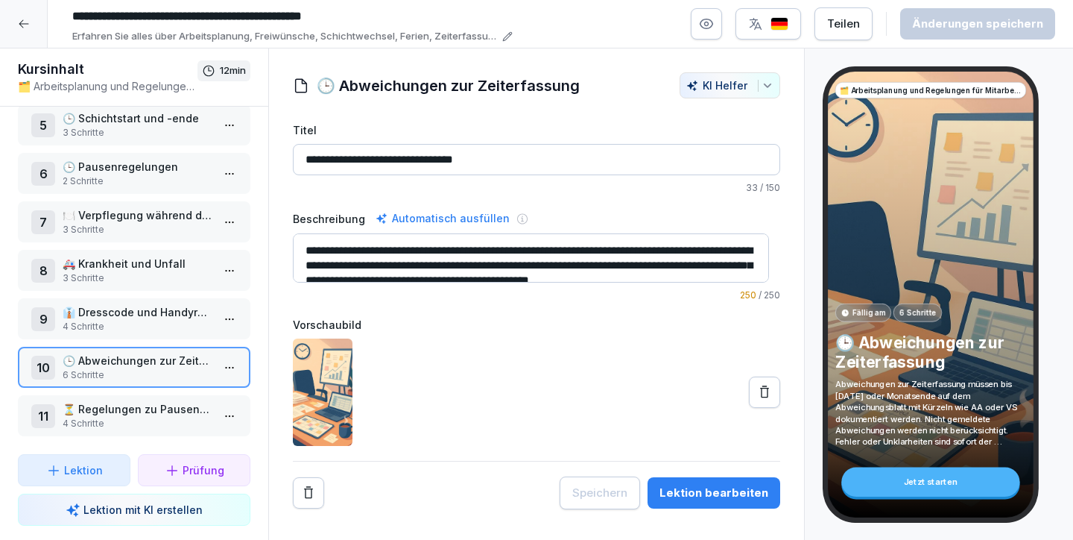
click at [698, 490] on div "Lektion bearbeiten" at bounding box center [714, 492] width 109 height 16
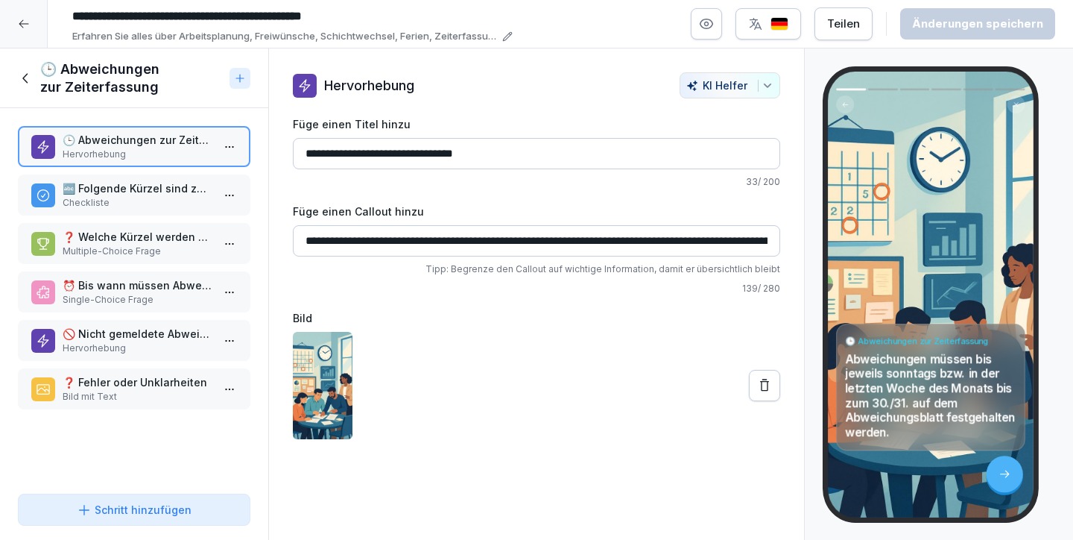
click at [130, 147] on p "🕒 Abweichungen zur Zeiterfassung" at bounding box center [137, 140] width 149 height 16
click at [142, 195] on p "🔤 Folgende Kürzel sind zu verwenden" at bounding box center [137, 188] width 149 height 16
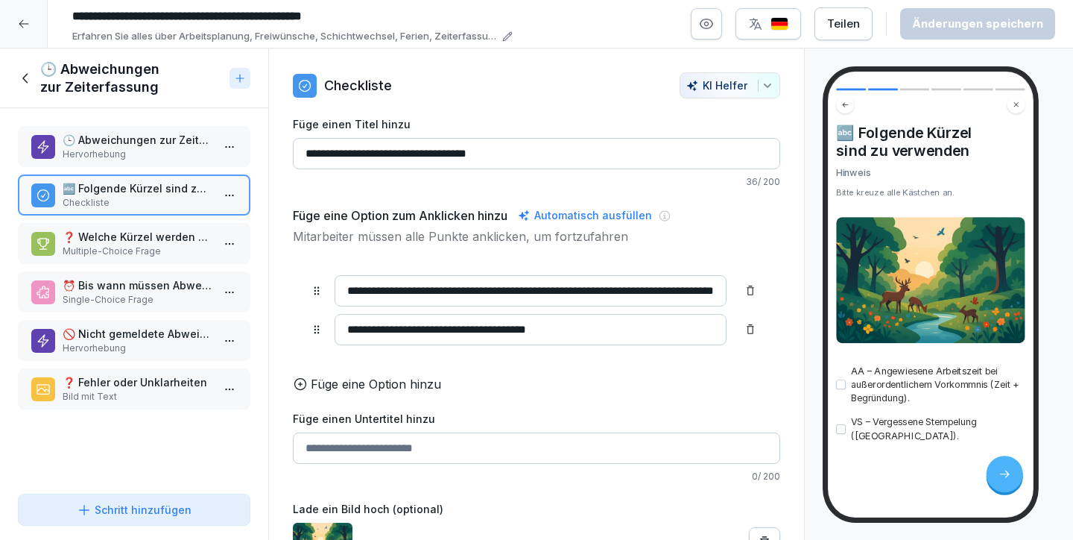
click at [121, 253] on p "Multiple-Choice Frage" at bounding box center [137, 250] width 149 height 13
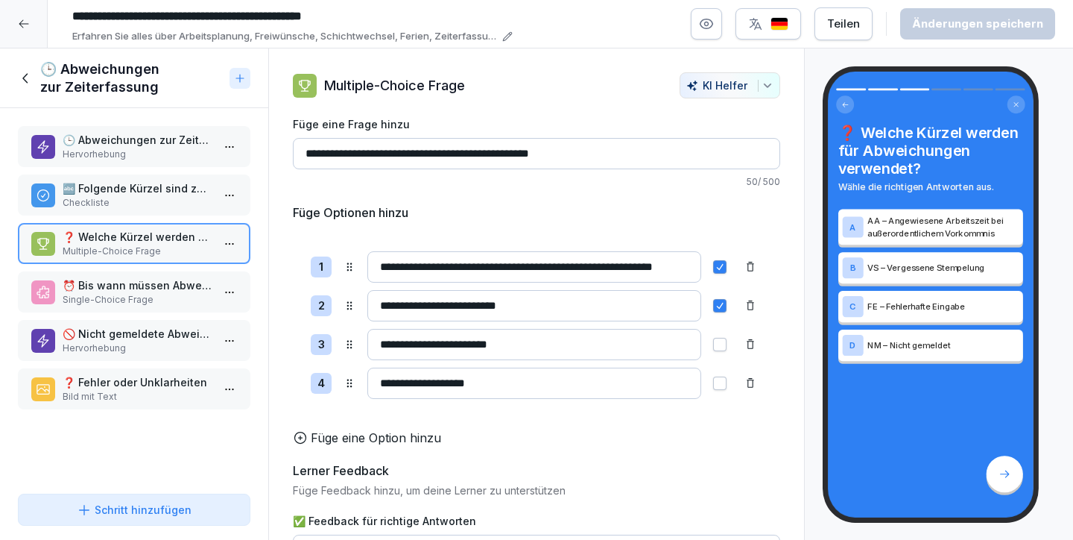
click at [114, 294] on p "Single-Choice Frage" at bounding box center [137, 299] width 149 height 13
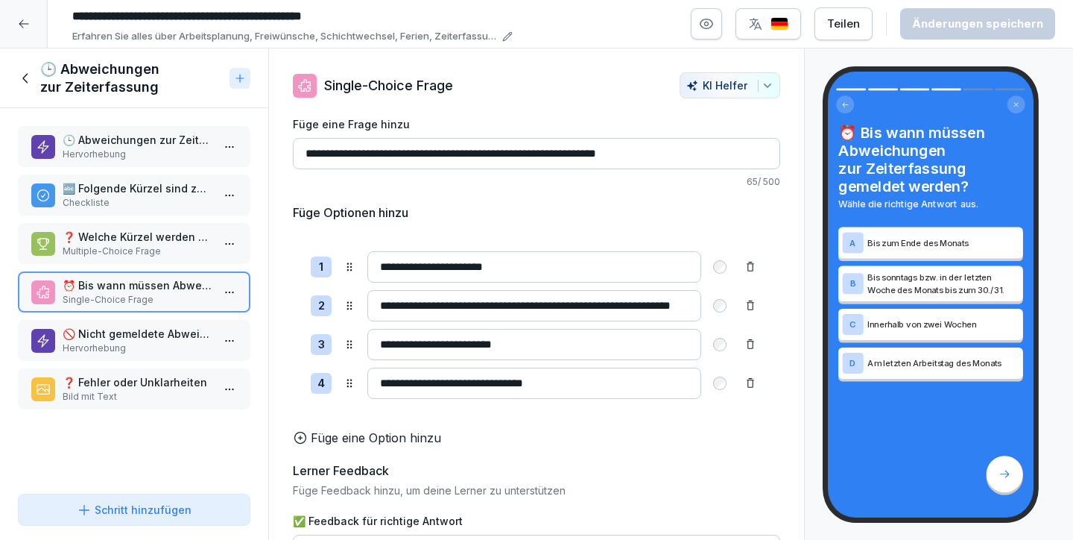
click at [108, 345] on p "Hervorhebung" at bounding box center [137, 347] width 149 height 13
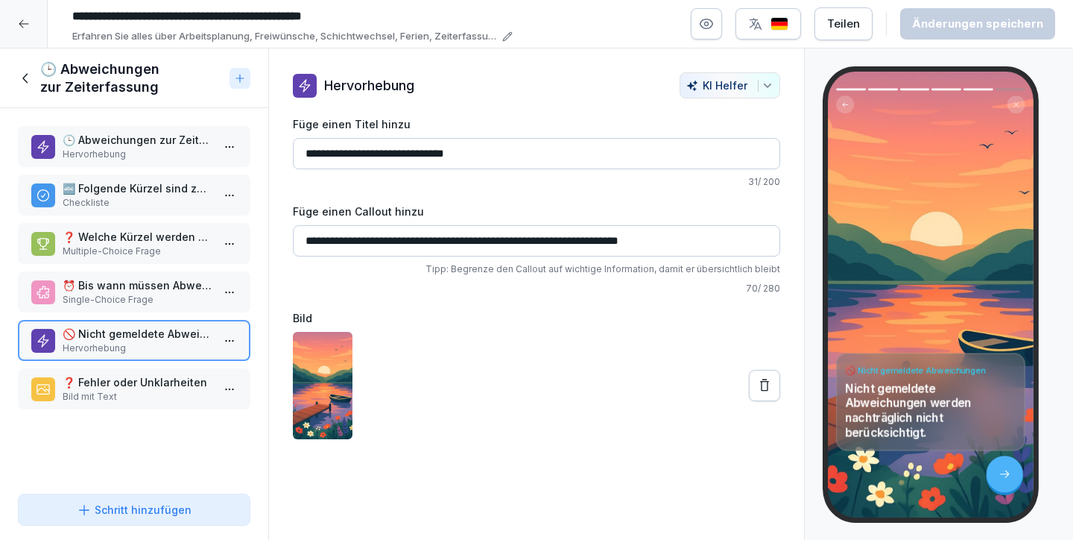
click at [145, 377] on p "❓ Fehler oder Unklarheiten" at bounding box center [137, 382] width 149 height 16
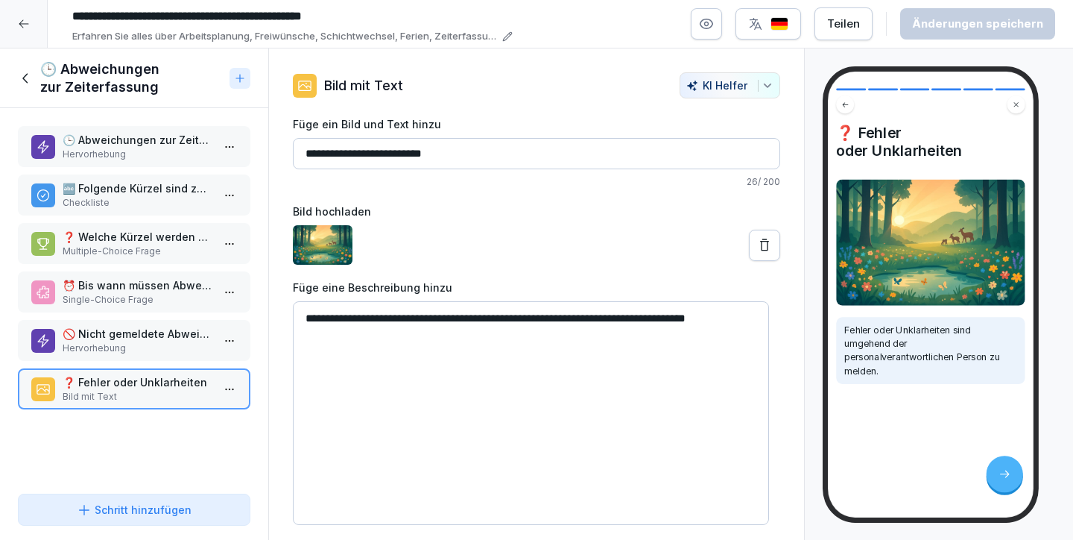
click at [23, 18] on icon at bounding box center [24, 24] width 12 height 12
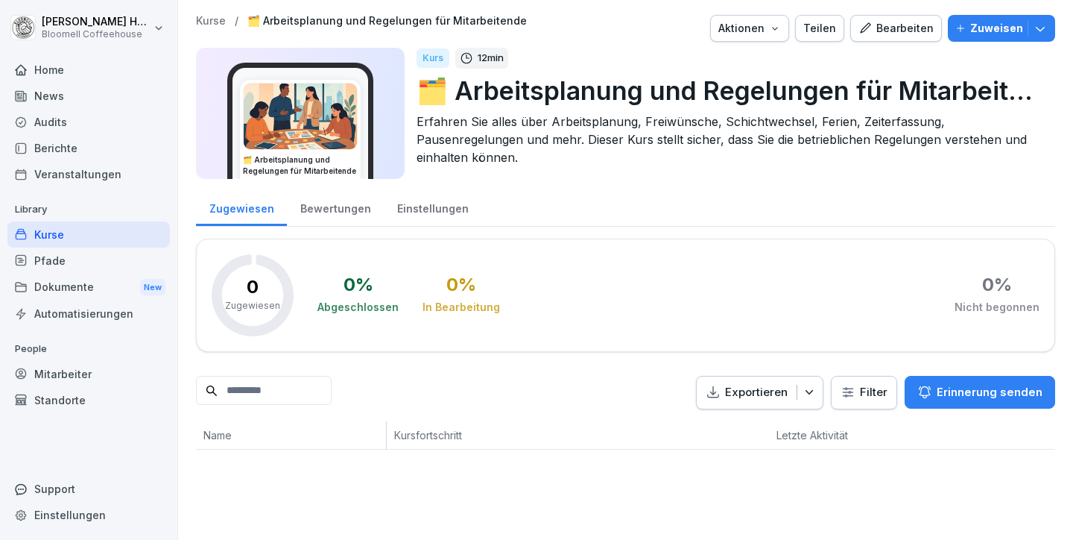
click at [67, 232] on div "Kurse" at bounding box center [88, 234] width 162 height 26
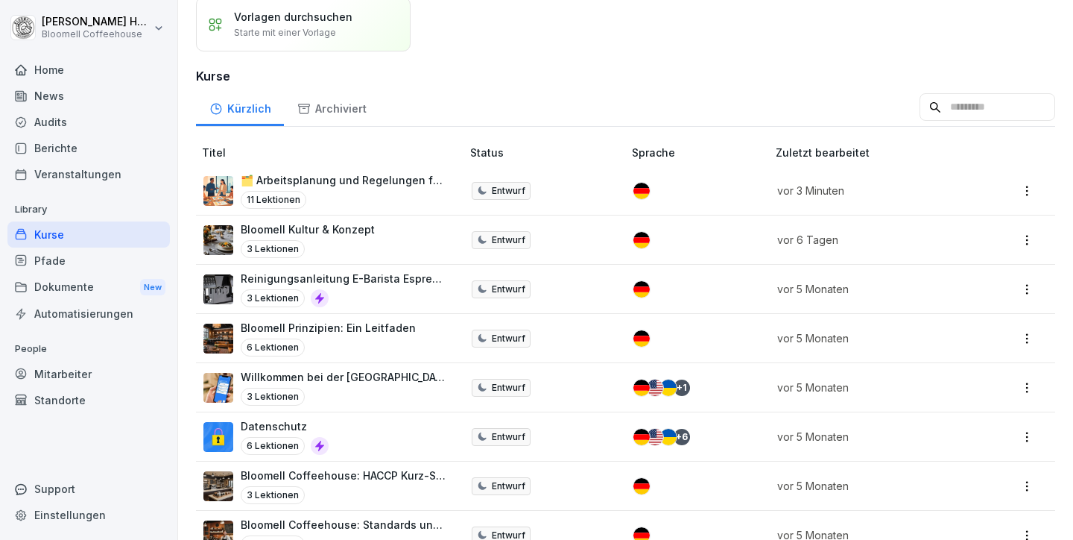
scroll to position [118, 0]
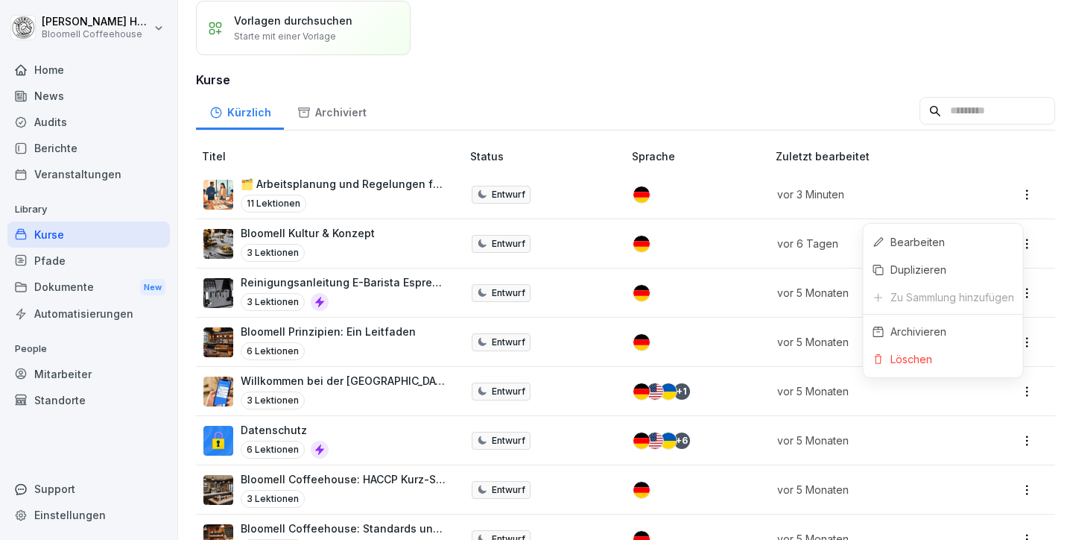
click at [1024, 384] on html "[PERSON_NAME] Bloomell Coffeehouse Home News Audits Berichte Veranstaltungen Li…" at bounding box center [536, 270] width 1073 height 540
click at [941, 391] on html "[PERSON_NAME] Bloomell Coffeehouse Home News Audits Berichte Veranstaltungen Li…" at bounding box center [536, 270] width 1073 height 540
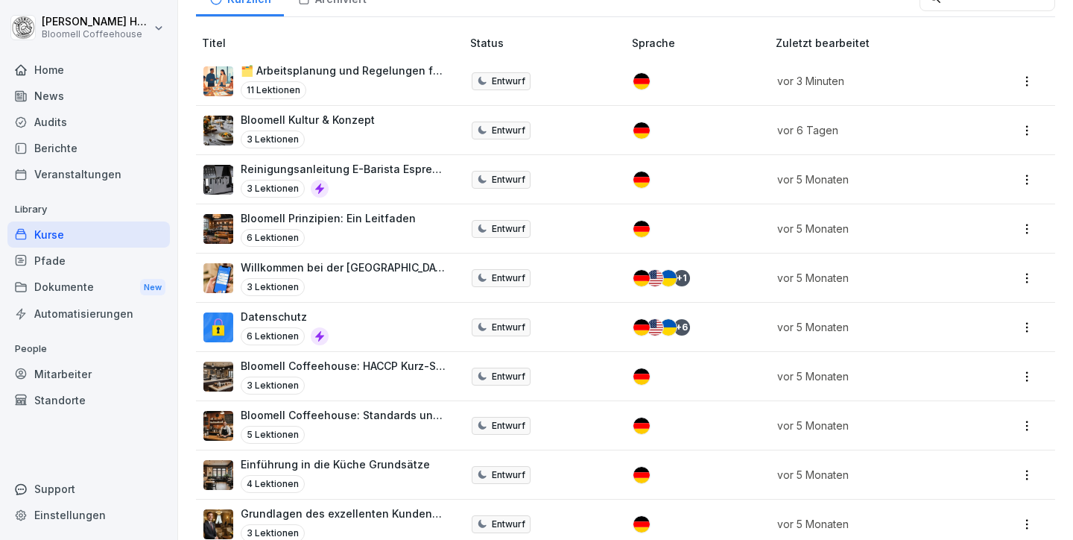
scroll to position [233, 0]
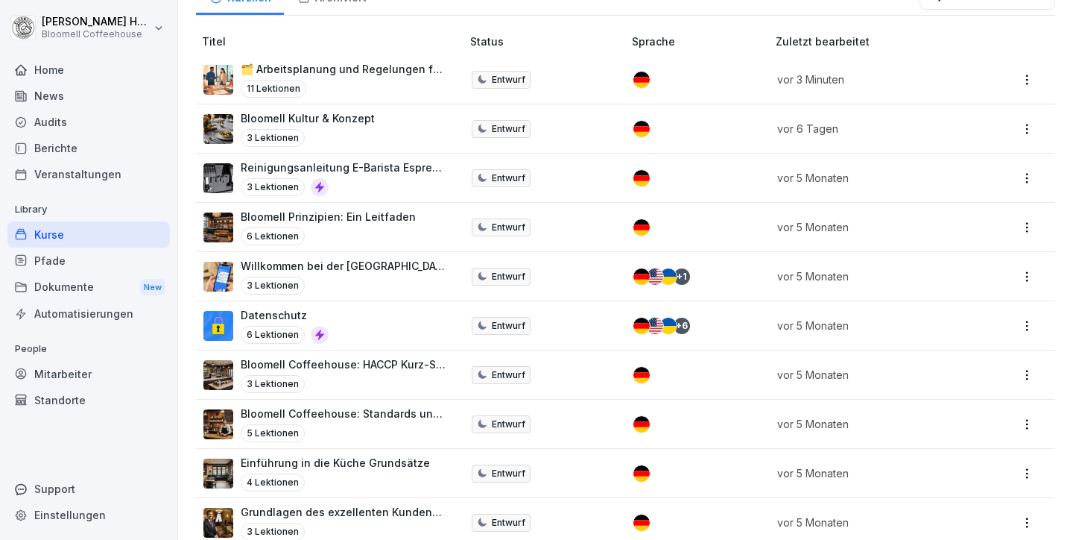
click at [42, 148] on div "Berichte" at bounding box center [88, 148] width 162 height 26
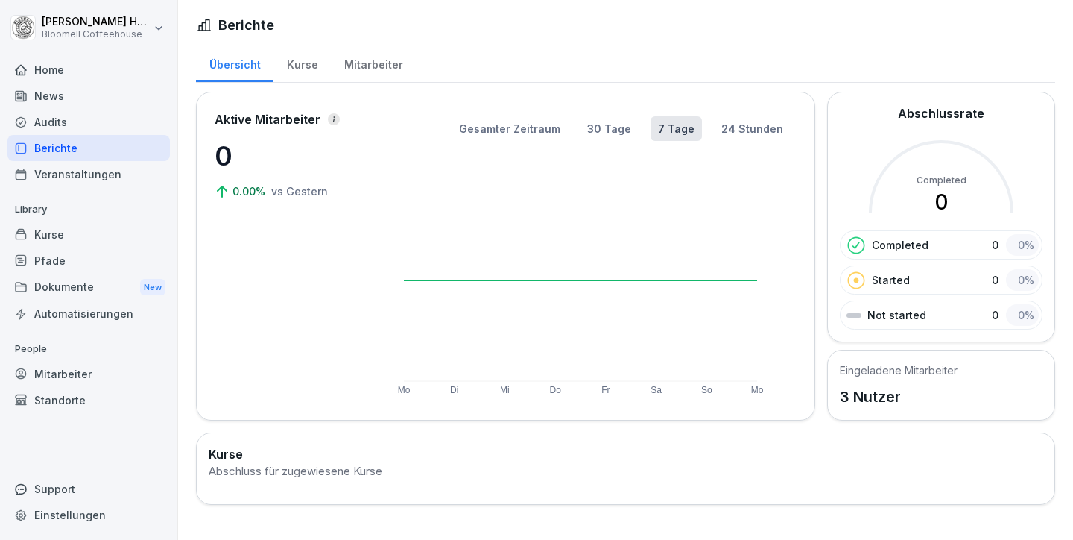
click at [60, 97] on div "News" at bounding box center [88, 96] width 162 height 26
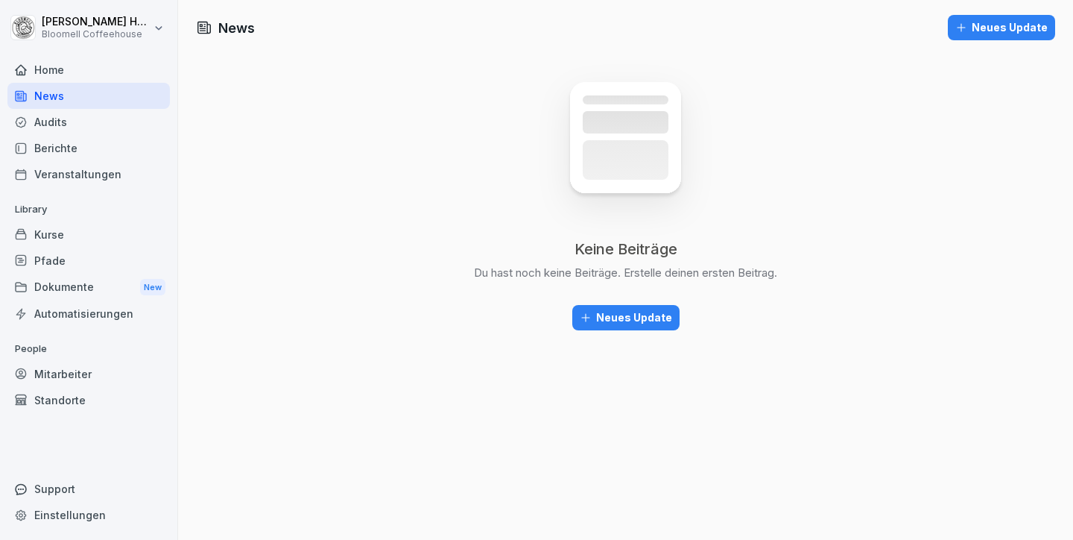
click at [50, 69] on div "Home" at bounding box center [88, 70] width 162 height 26
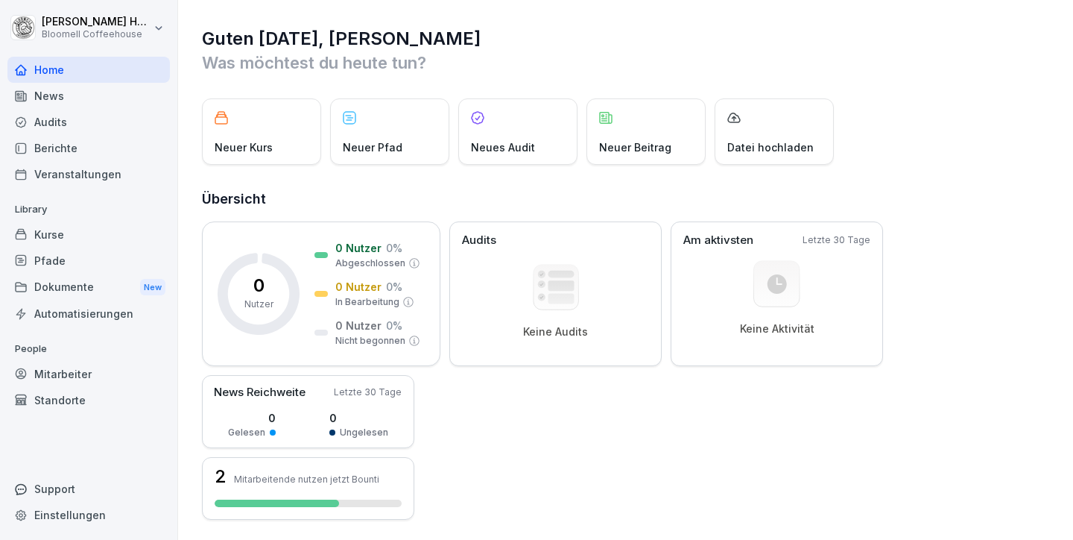
click at [51, 235] on div "Kurse" at bounding box center [88, 234] width 162 height 26
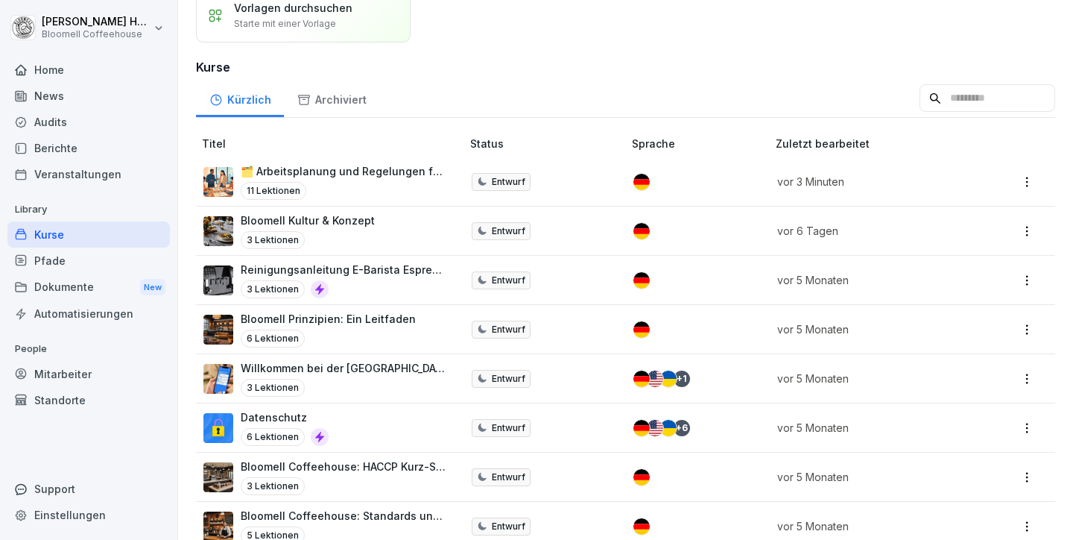
scroll to position [130, 0]
click at [340, 171] on p "🗂️ Arbeitsplanung und Regelungen für Mitarbeitende" at bounding box center [344, 171] width 206 height 16
